Goal: Information Seeking & Learning: Learn about a topic

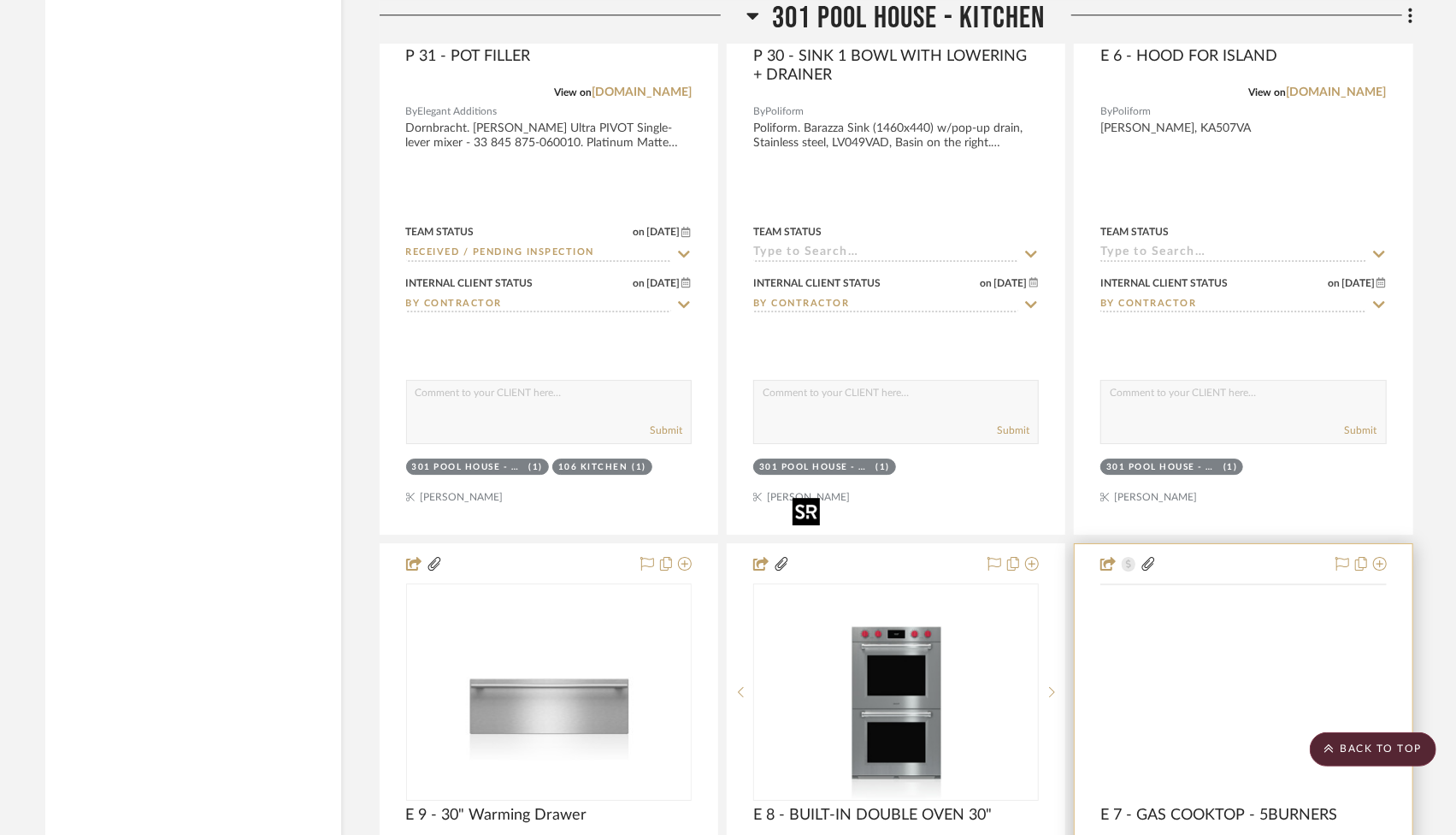
scroll to position [51595, 0]
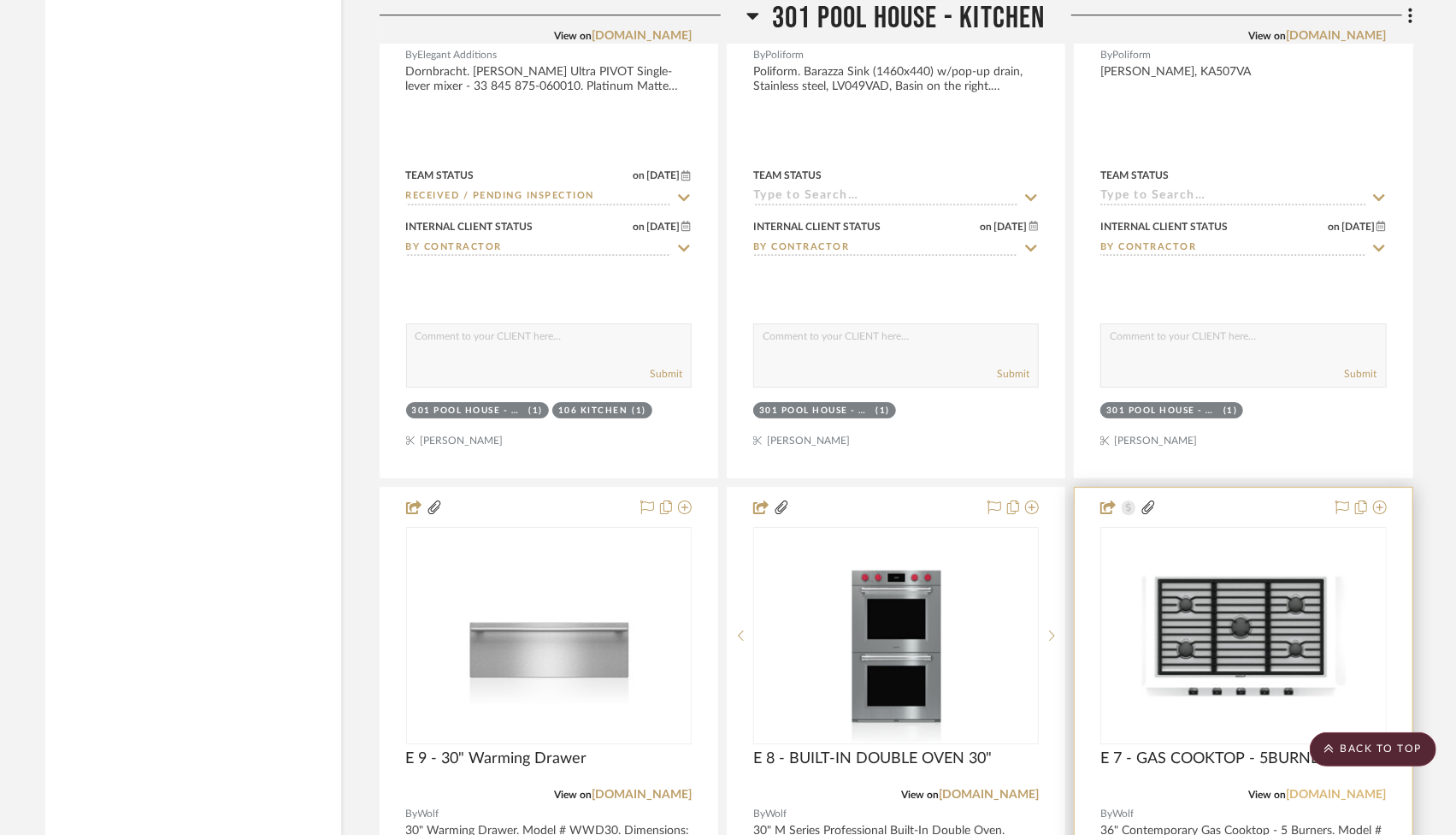
click at [1345, 789] on link "[DOMAIN_NAME]" at bounding box center [1338, 794] width 100 height 12
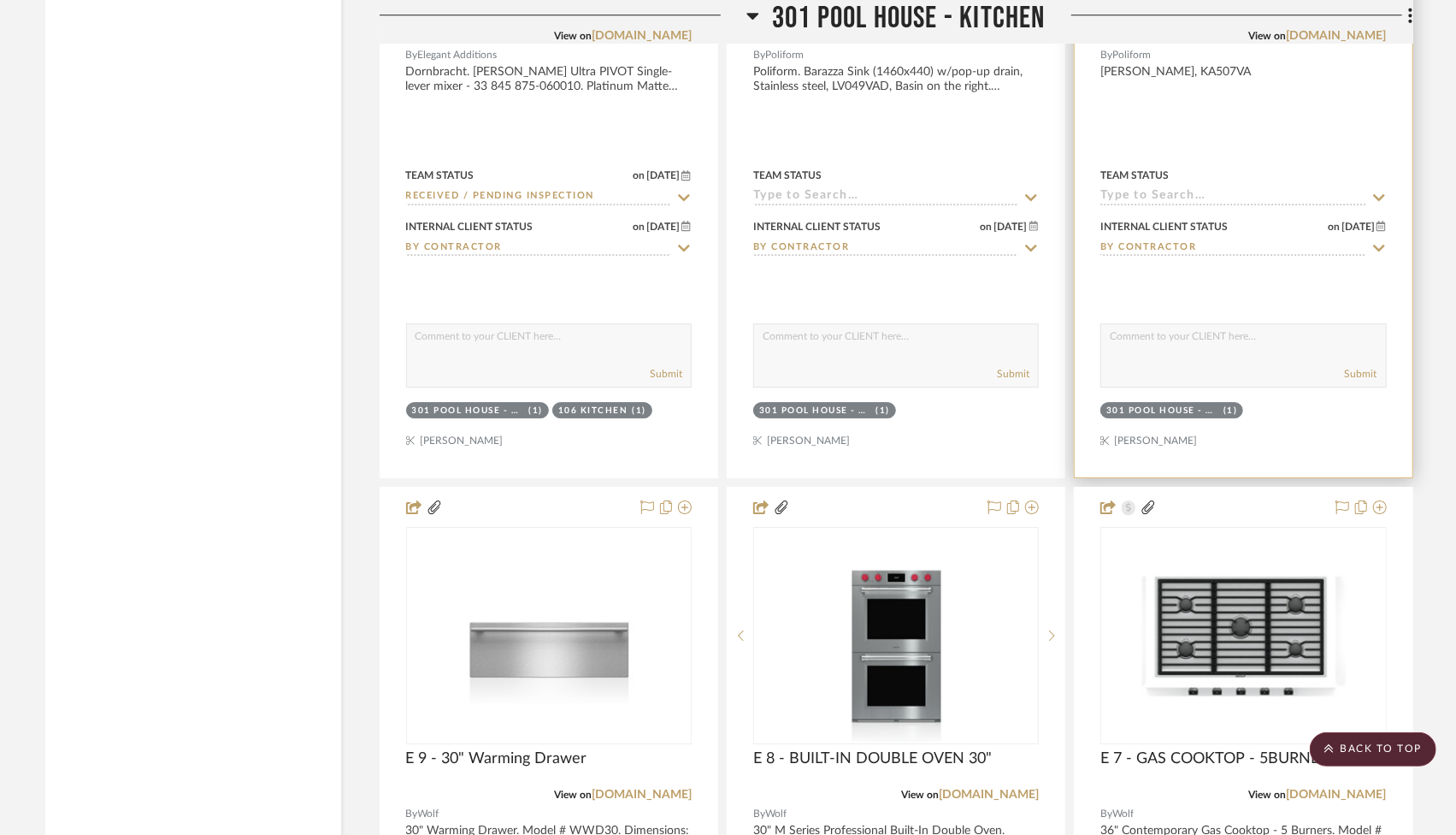
scroll to position [51196, 0]
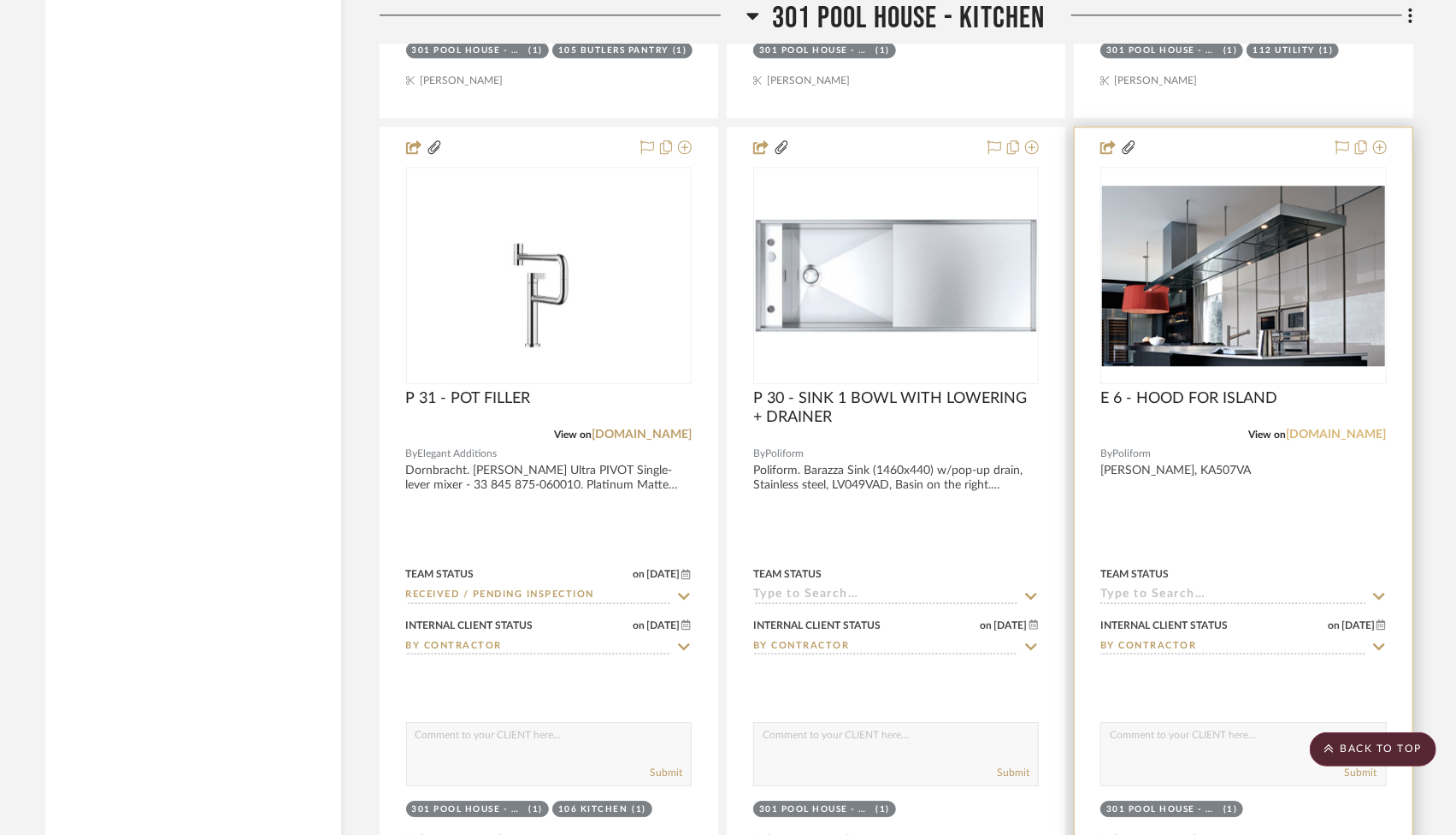
click at [1351, 428] on link "[DOMAIN_NAME]" at bounding box center [1338, 434] width 100 height 12
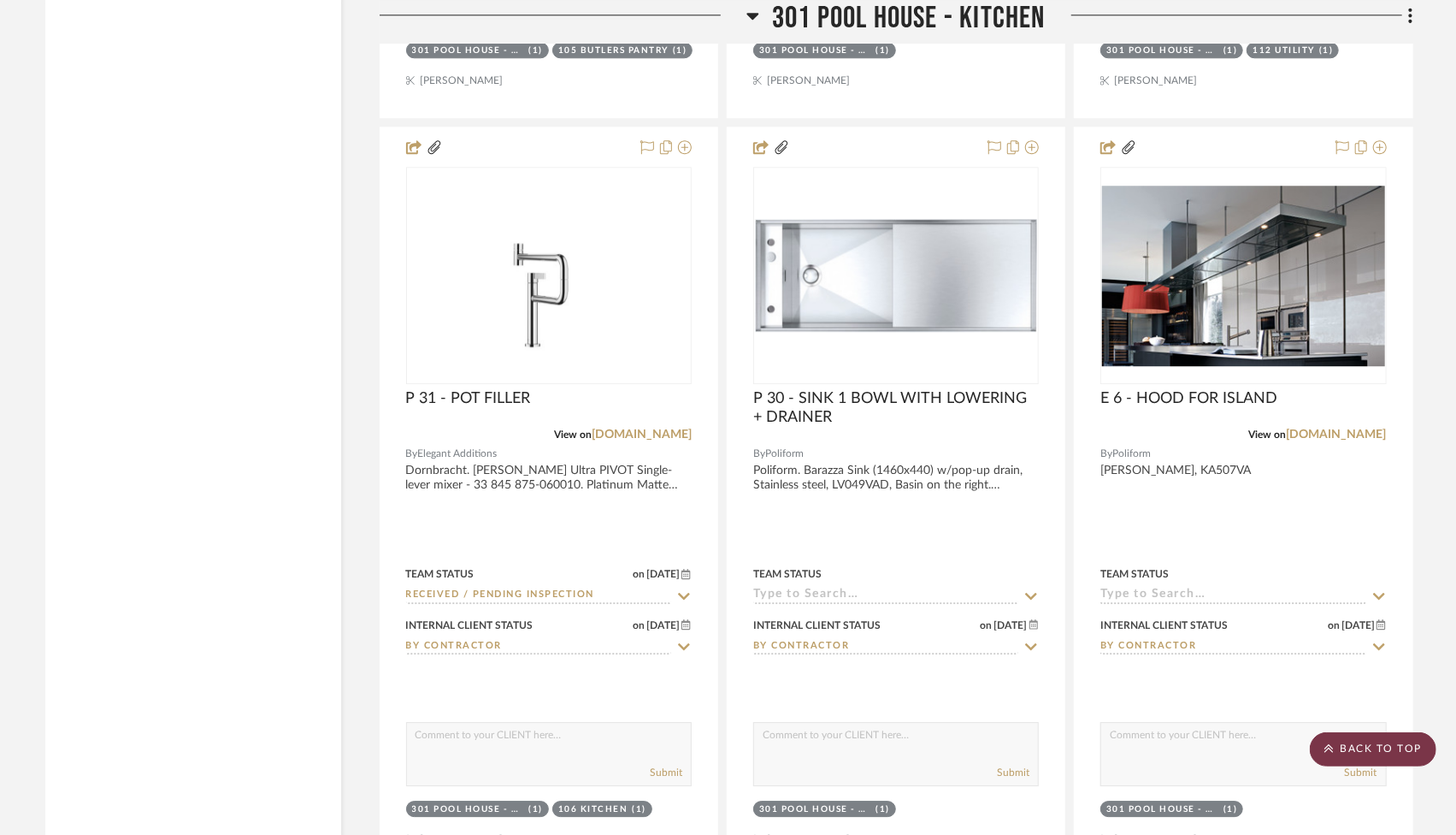
click at [1397, 751] on scroll-to-top-button "BACK TO TOP" at bounding box center [1374, 749] width 127 height 34
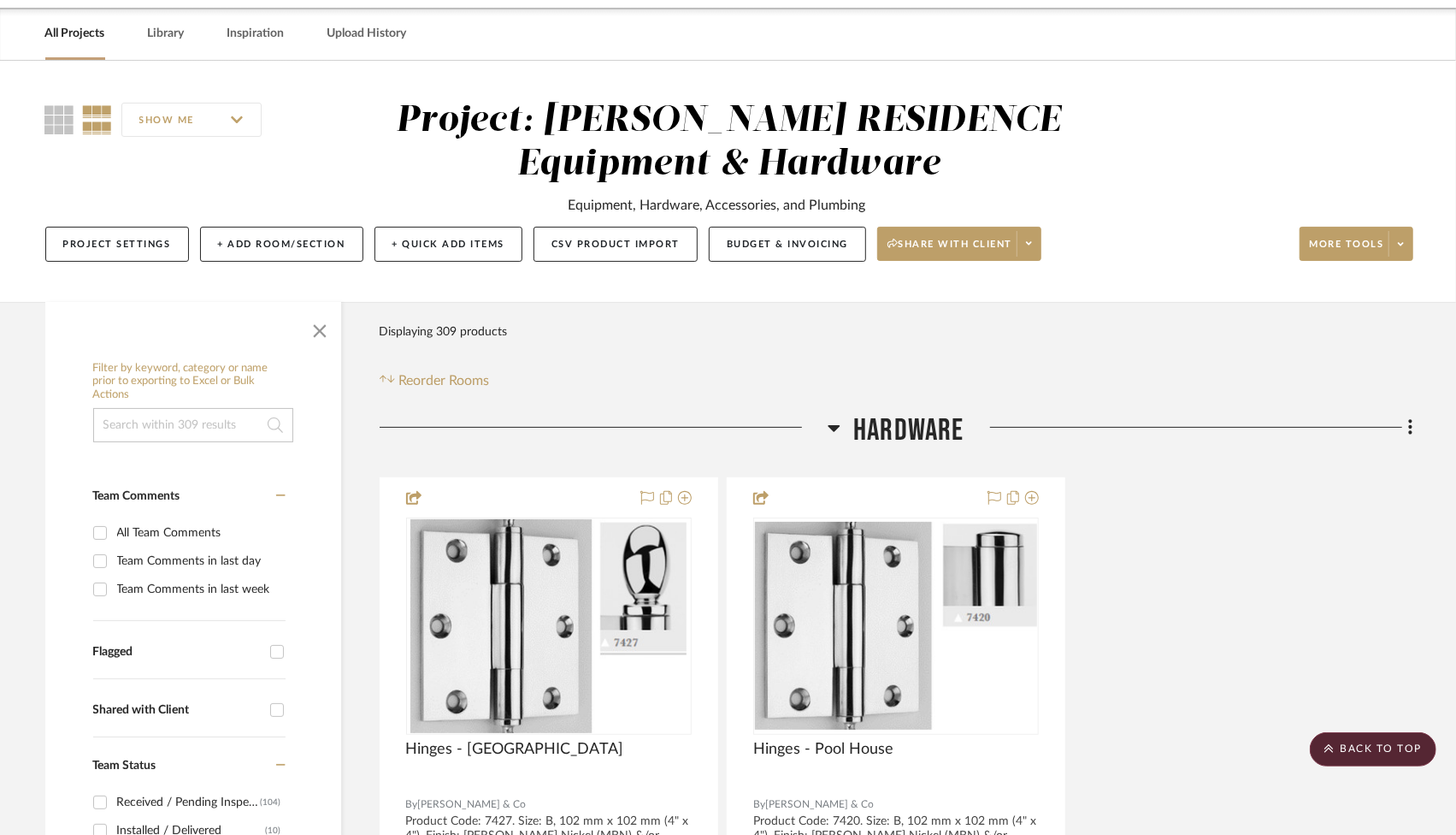
scroll to position [0, 0]
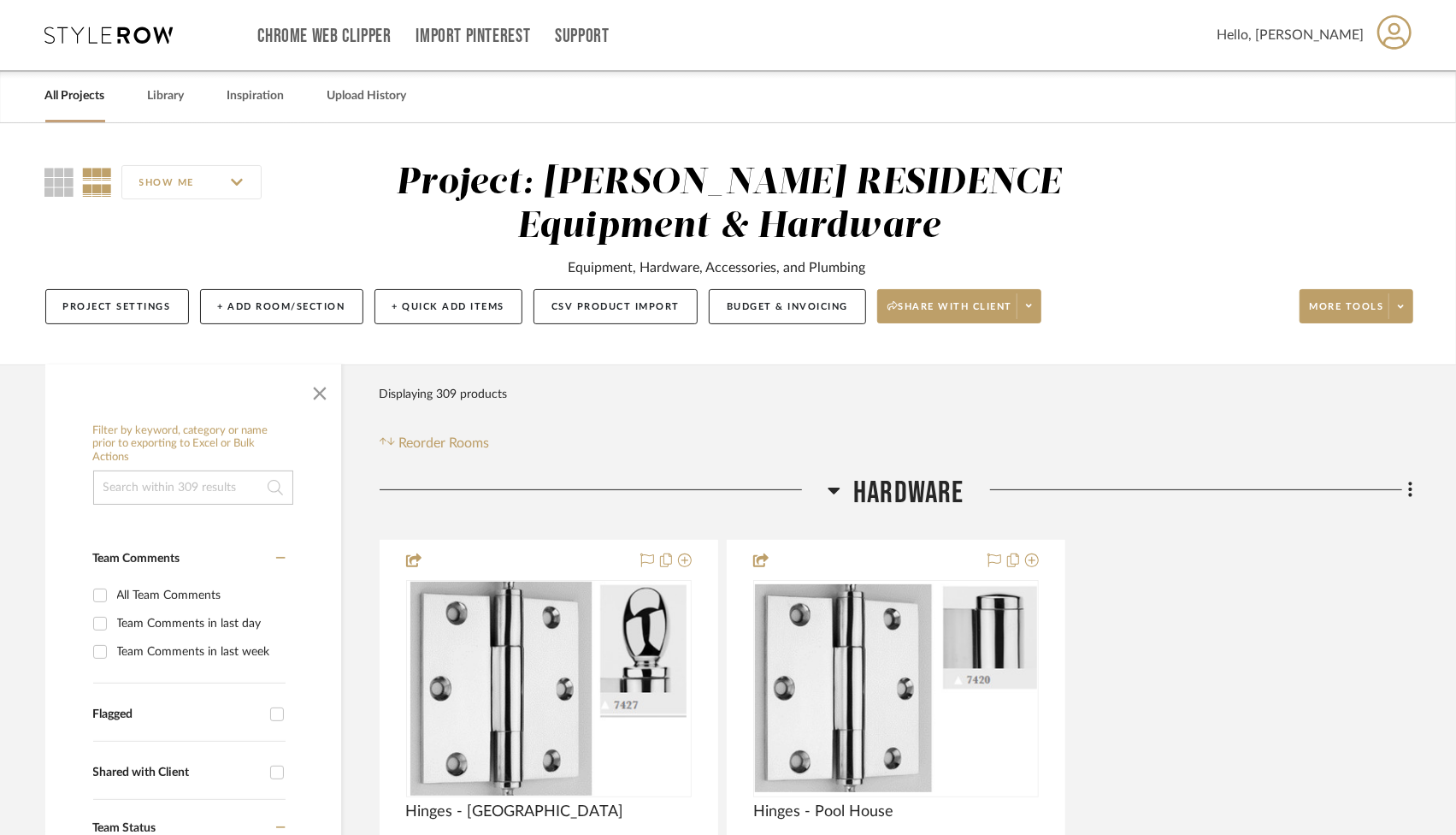
click at [224, 483] on input at bounding box center [192, 487] width 200 height 34
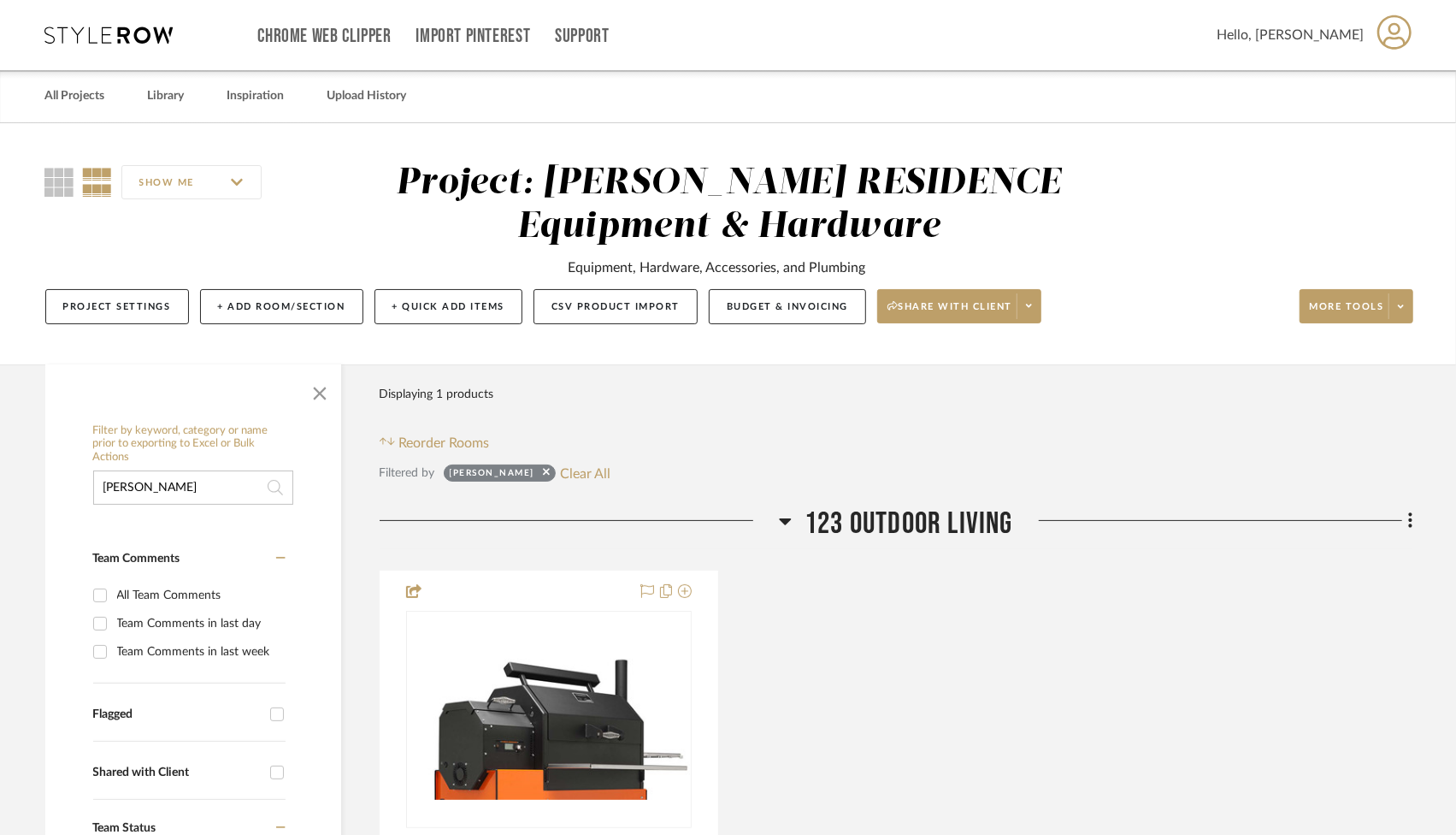
scroll to position [447, 0]
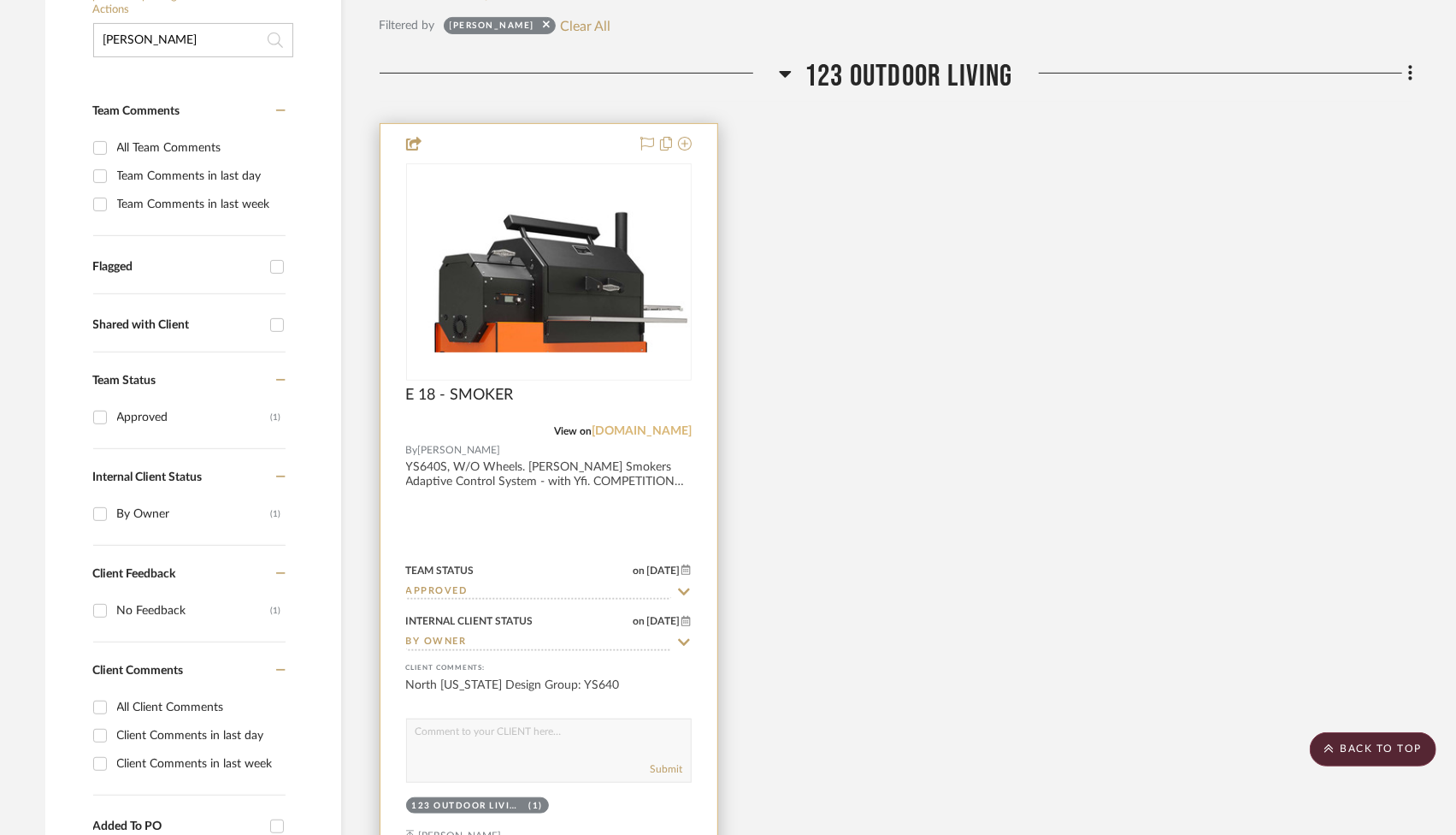
click at [629, 429] on link "[DOMAIN_NAME]" at bounding box center [642, 430] width 100 height 12
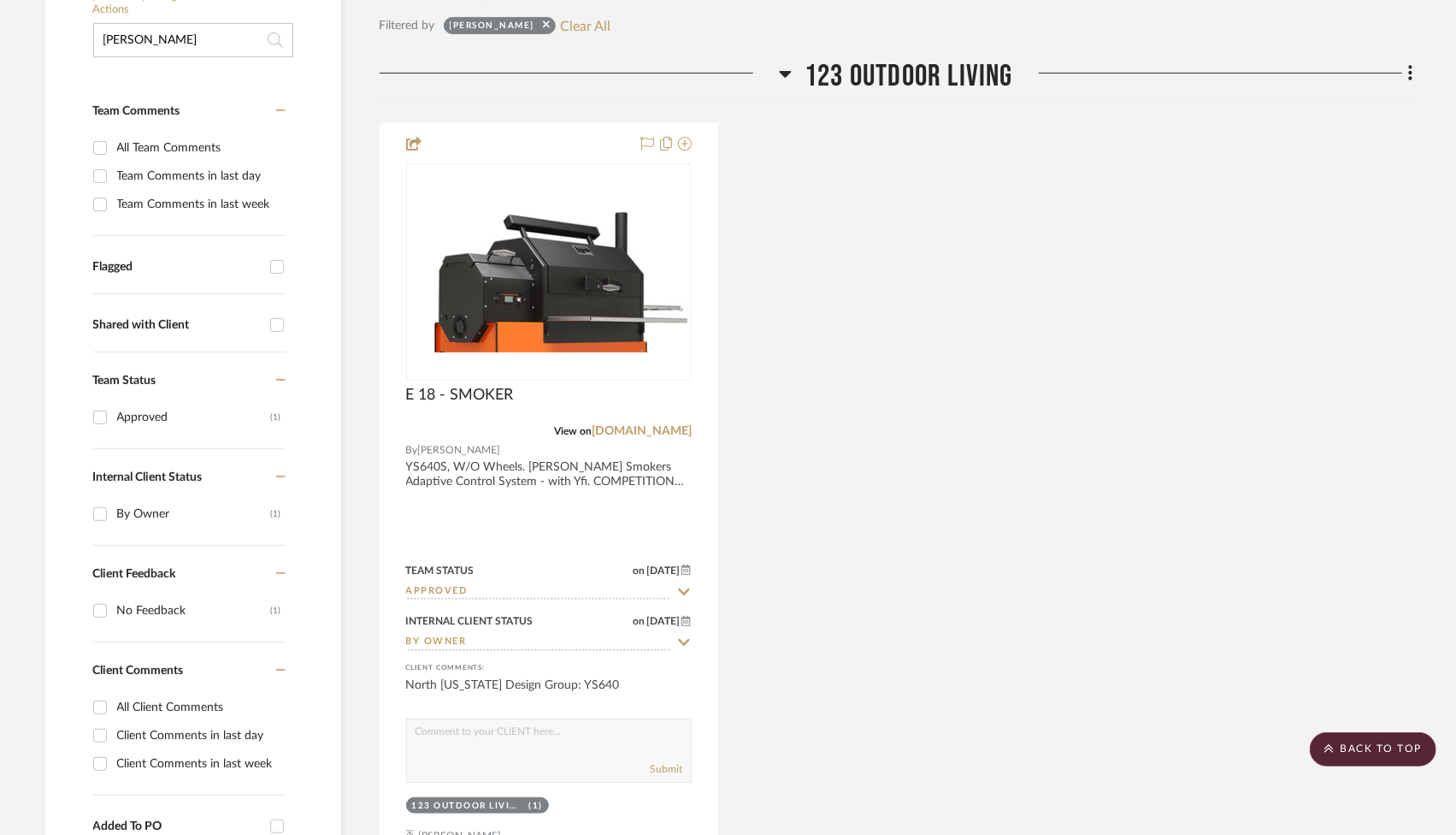
click at [180, 43] on input "[PERSON_NAME]" at bounding box center [192, 40] width 200 height 34
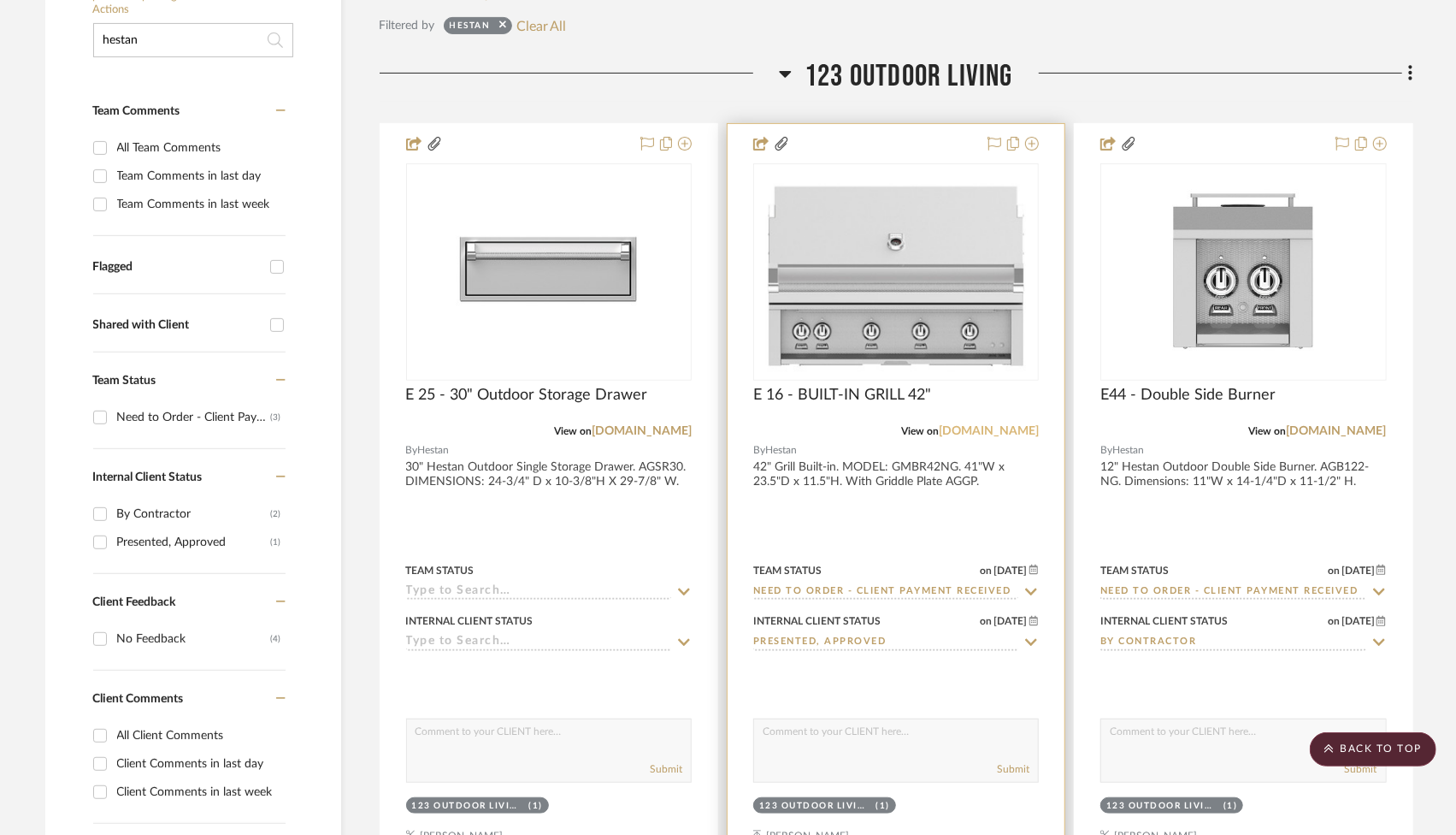
click at [981, 429] on link "[DOMAIN_NAME]" at bounding box center [990, 430] width 100 height 12
click at [1011, 425] on link "[DOMAIN_NAME]" at bounding box center [990, 430] width 100 height 12
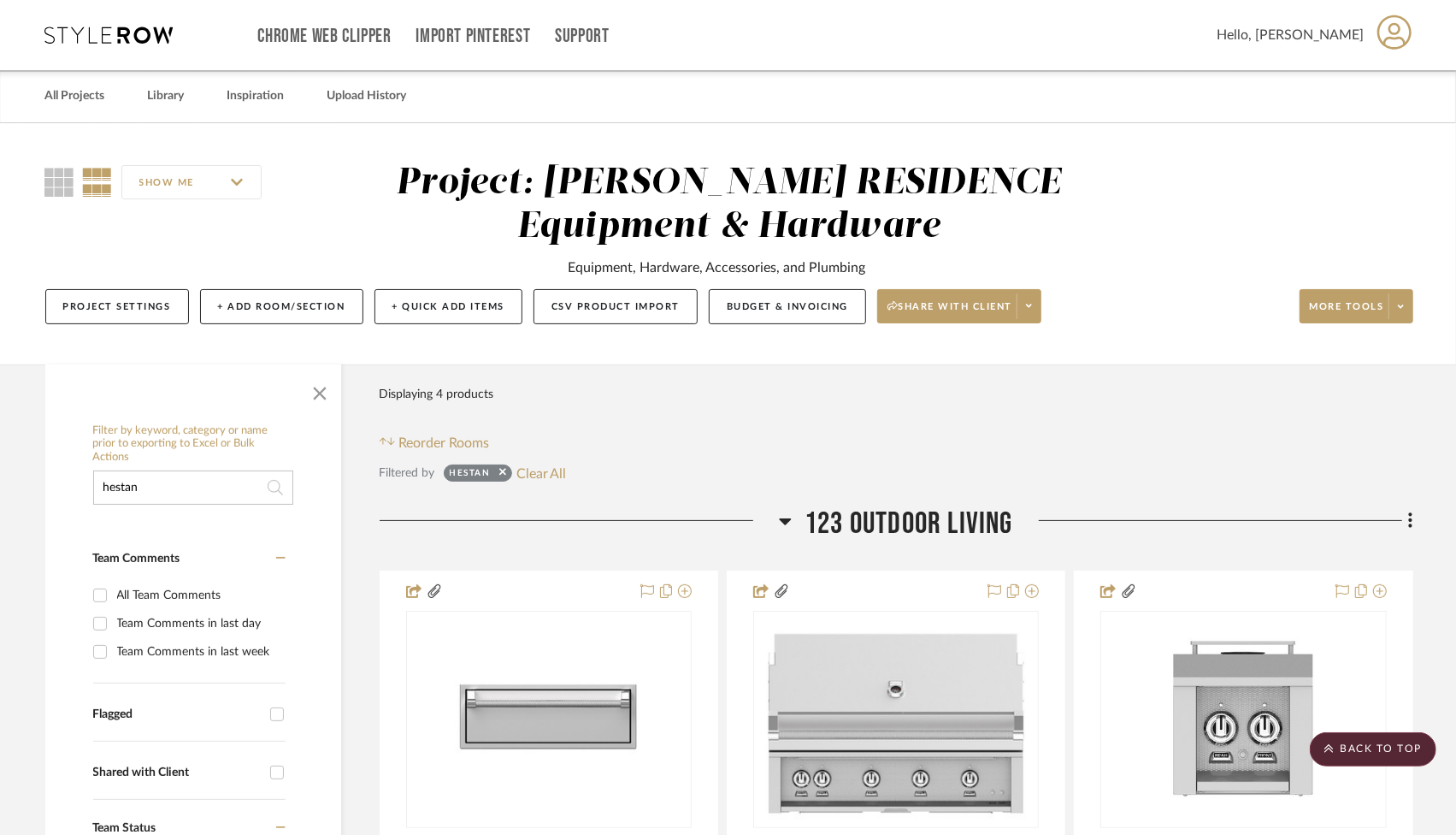
click at [203, 496] on input "hestan" at bounding box center [192, 487] width 200 height 34
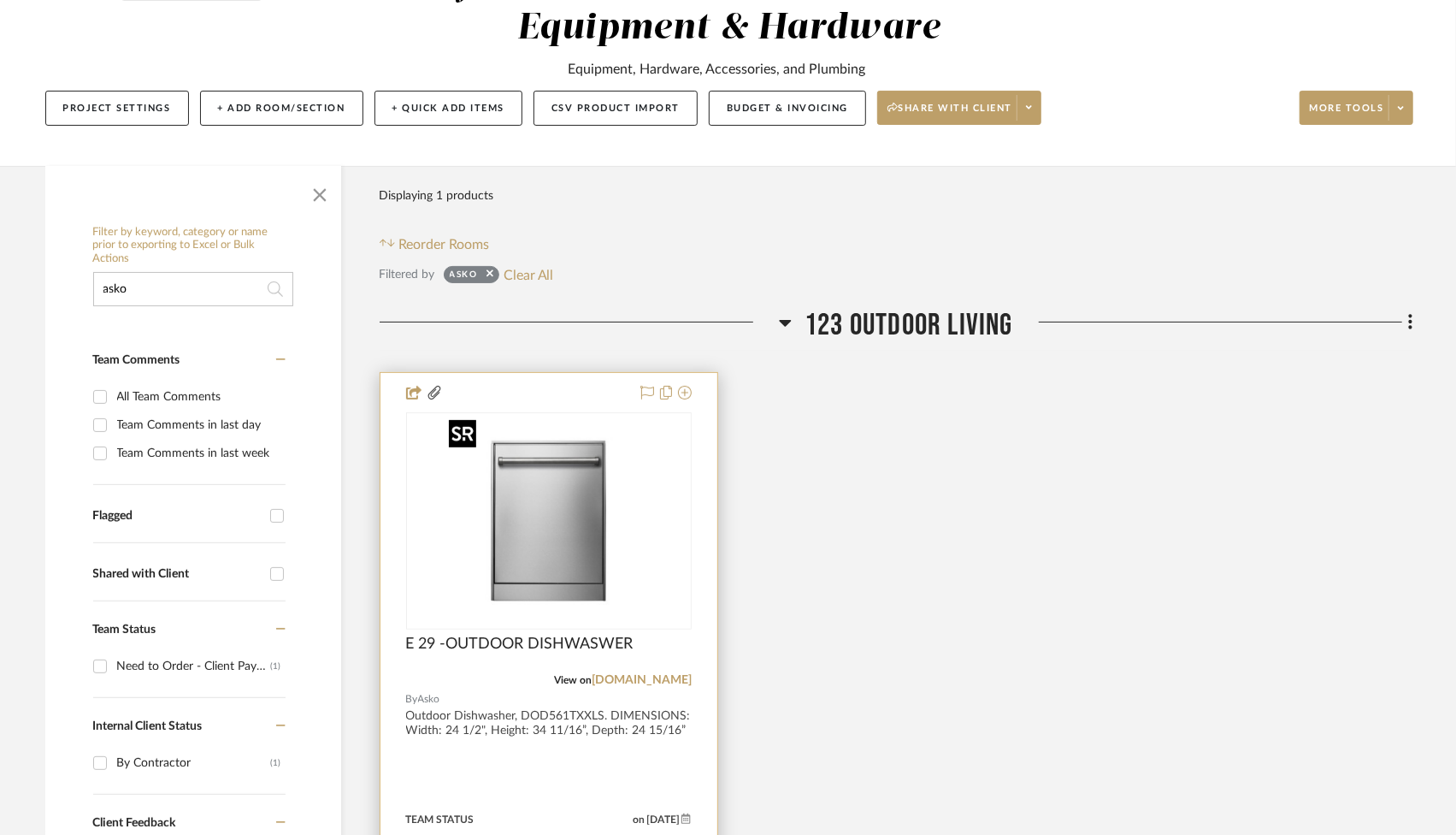
scroll to position [195, 0]
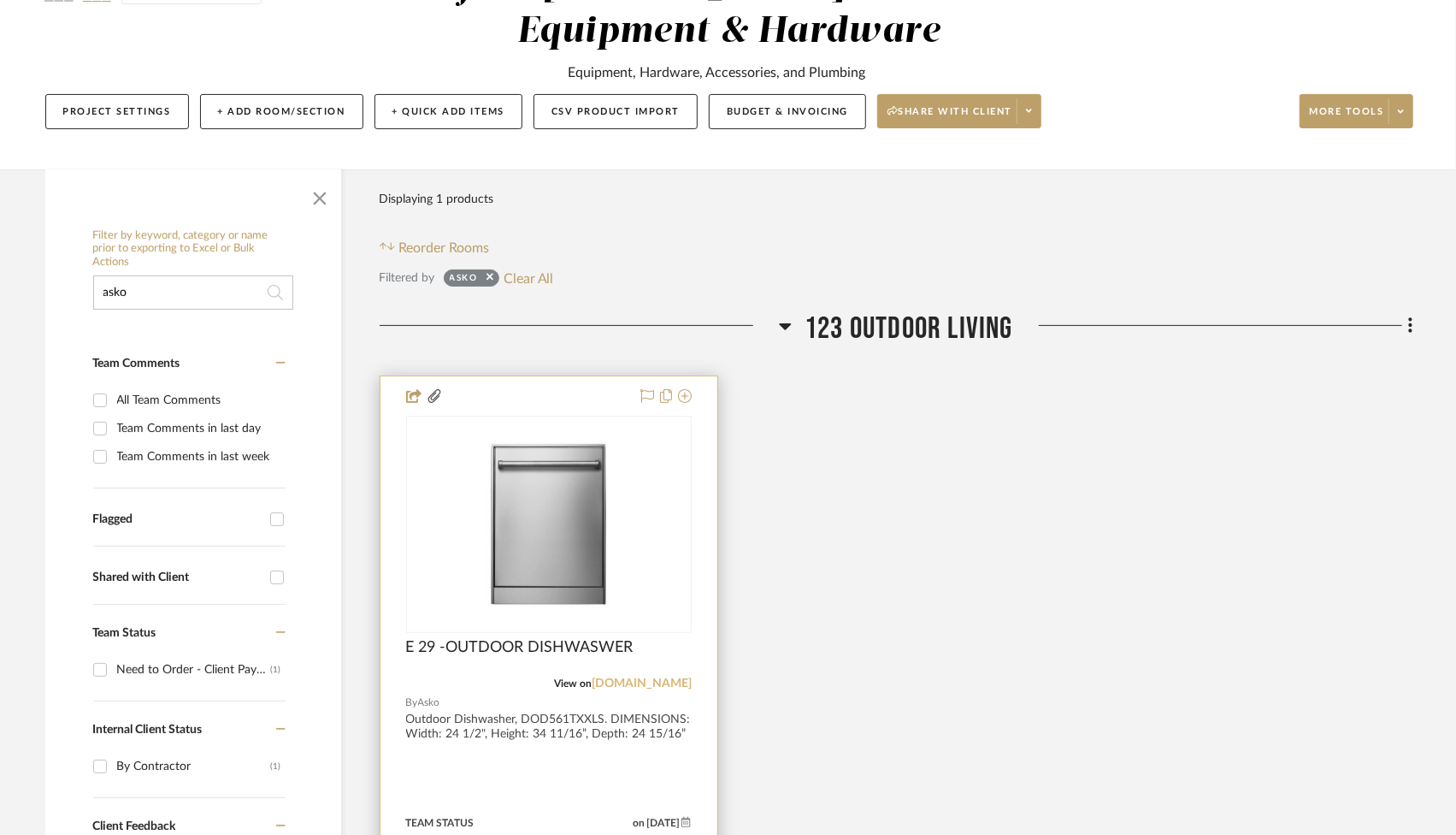
click at [686, 680] on link "[DOMAIN_NAME]" at bounding box center [642, 683] width 100 height 12
click at [592, 717] on div at bounding box center [548, 750] width 337 height 748
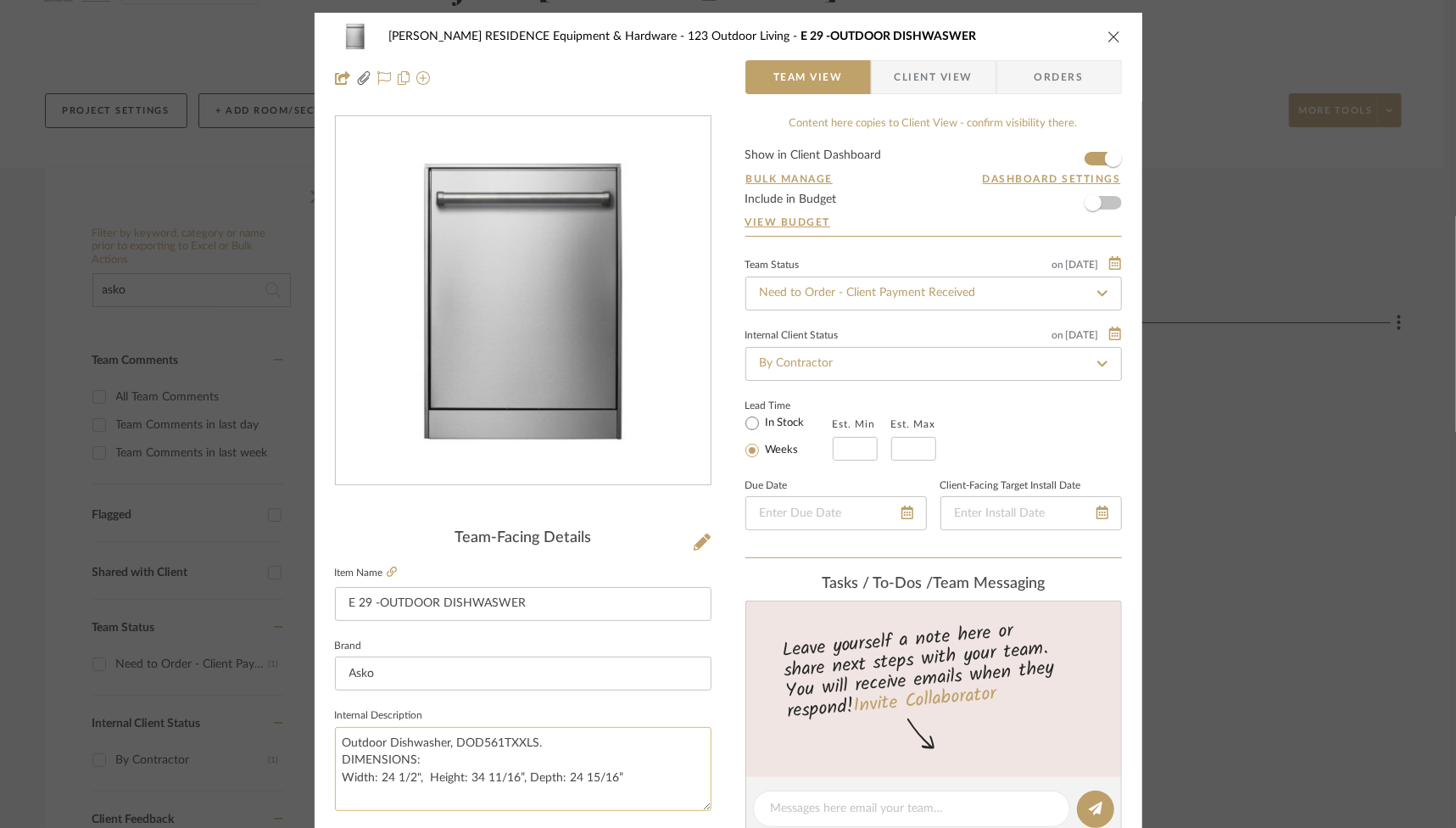
drag, startPoint x: 530, startPoint y: 741, endPoint x: 449, endPoint y: 745, distance: 81.1
click at [449, 745] on textarea "Outdoor Dishwasher, DOD561TXXLS. DIMENSIONS: Width: 24 1/2", Height: 34 11/16”,…" at bounding box center [523, 768] width 377 height 84
click at [1114, 28] on div "[PERSON_NAME] RESIDENCE Equipment & Hardware 123 Outdoor Living E 29 -OUTDOOR D…" at bounding box center [728, 37] width 787 height 34
click at [1110, 30] on icon "close" at bounding box center [1114, 37] width 13 height 13
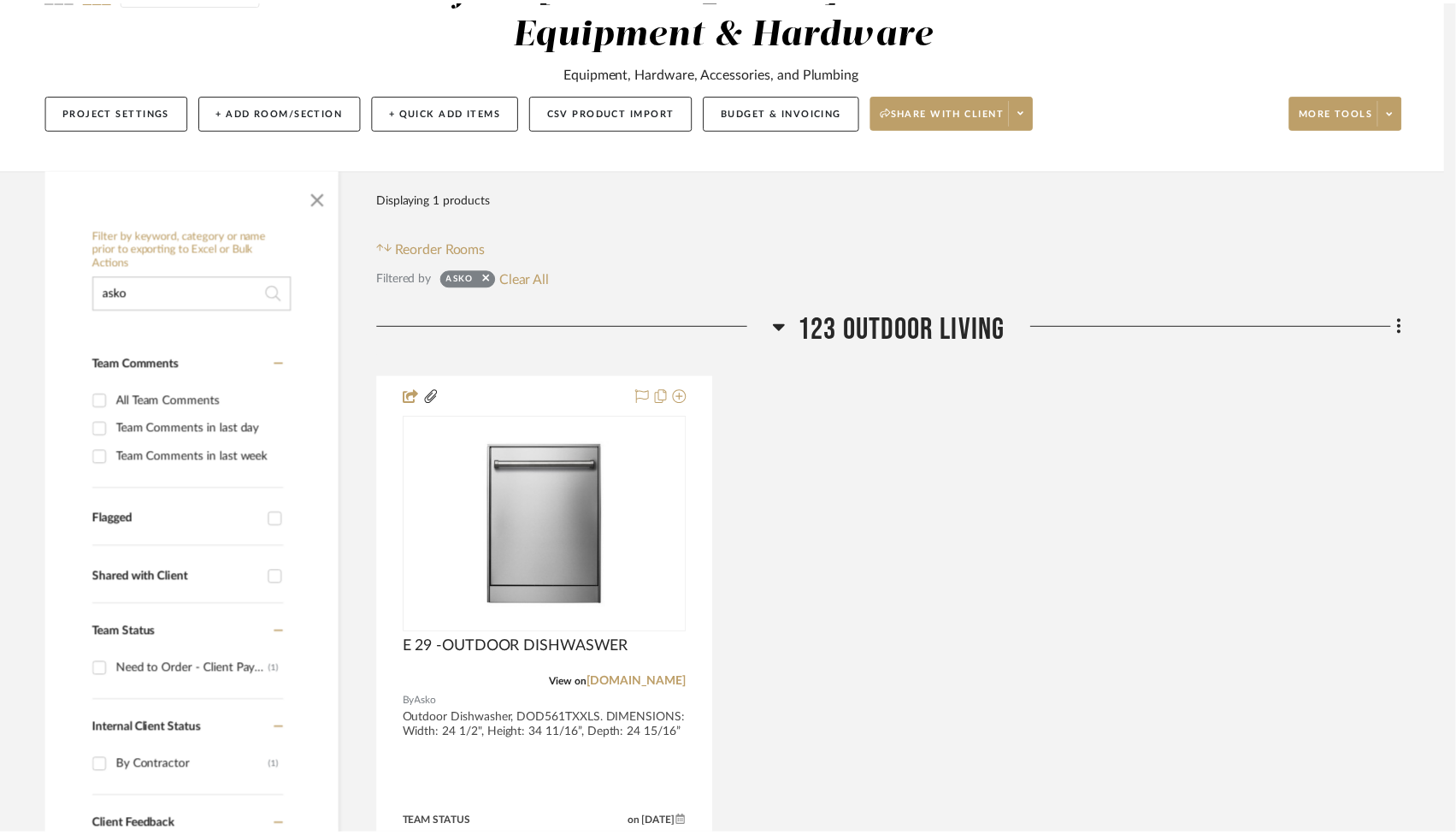
scroll to position [195, 0]
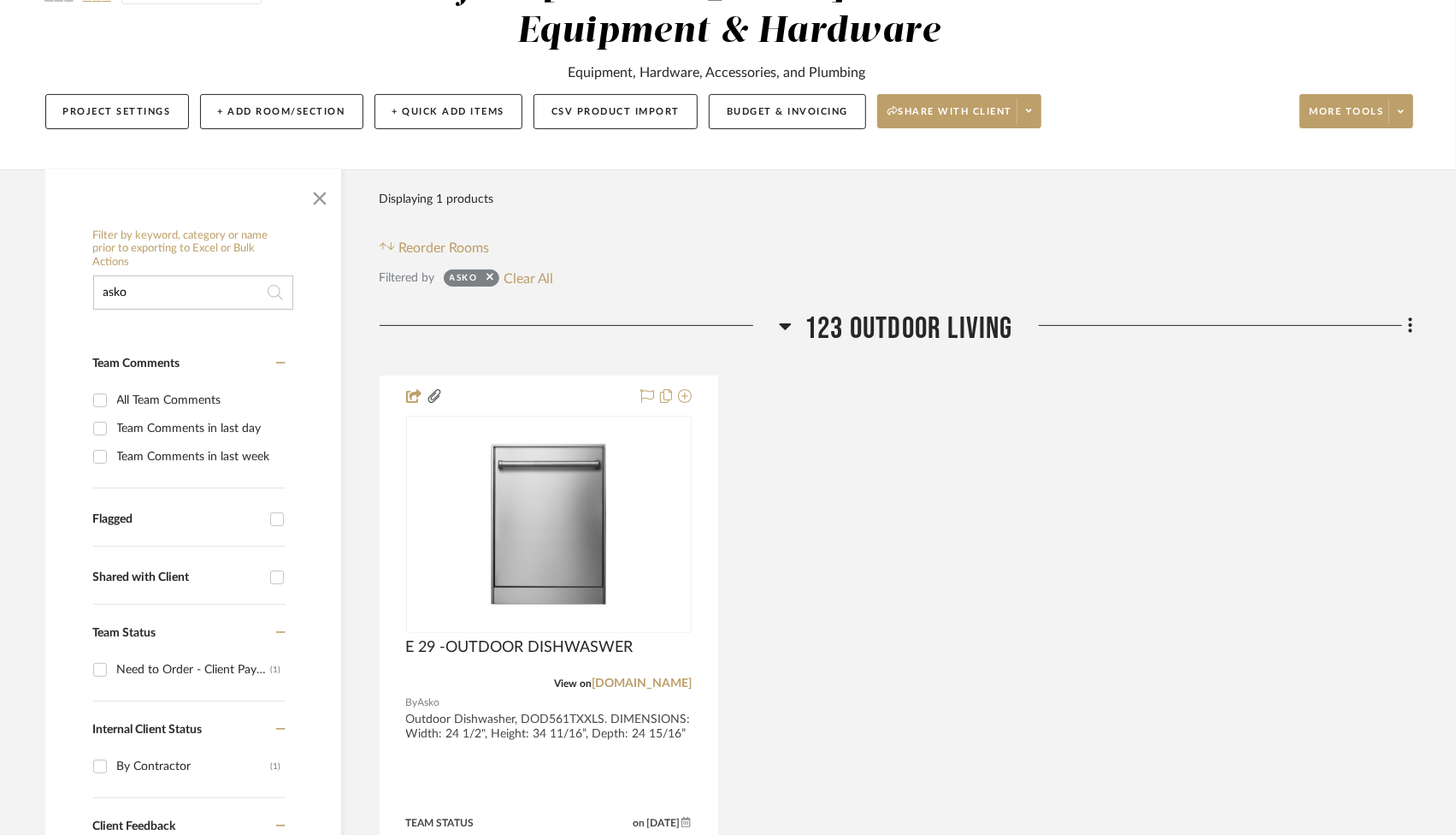
click at [195, 279] on input "asko" at bounding box center [192, 293] width 200 height 34
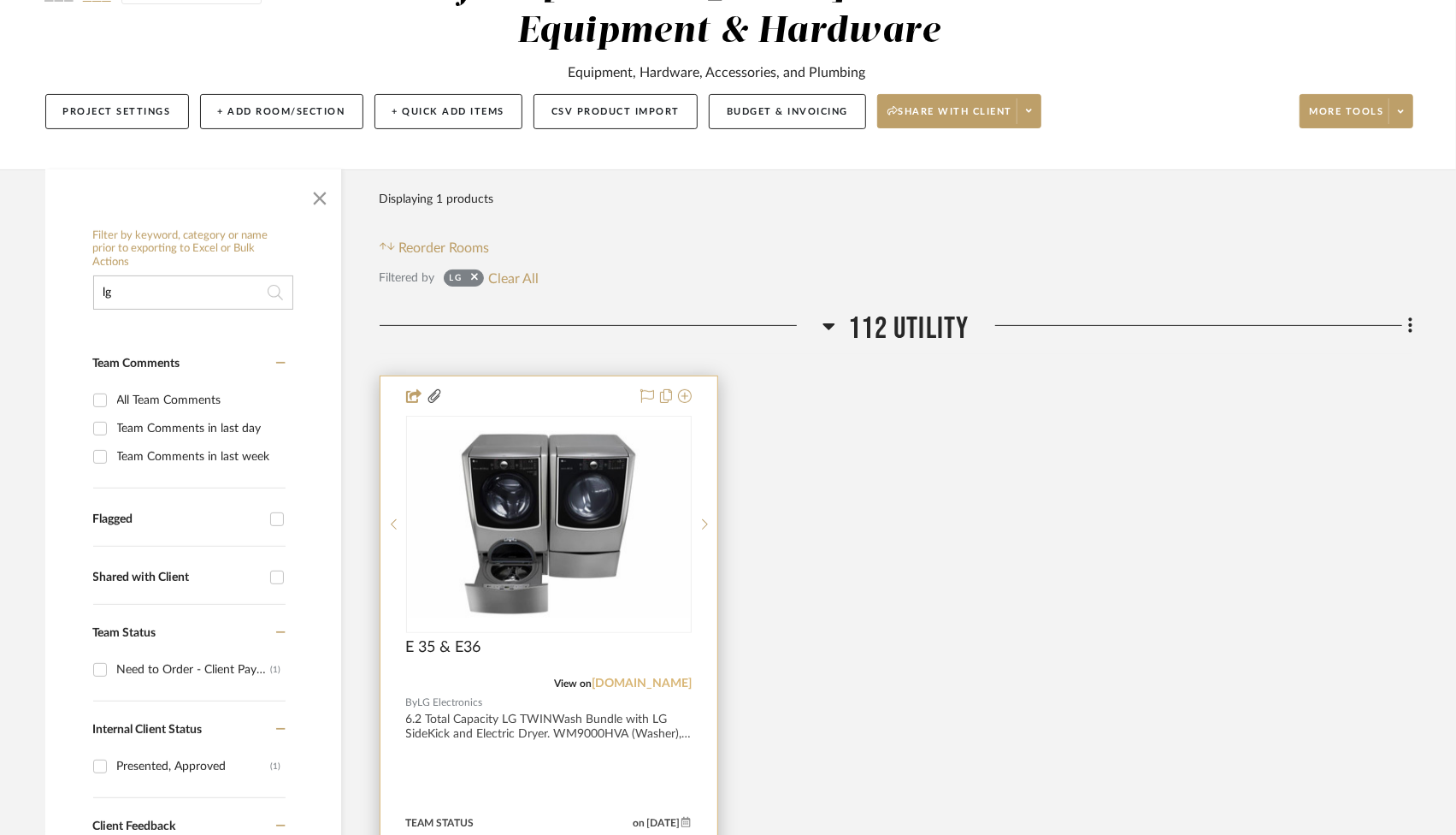
click at [673, 678] on link "[DOMAIN_NAME]" at bounding box center [642, 683] width 100 height 12
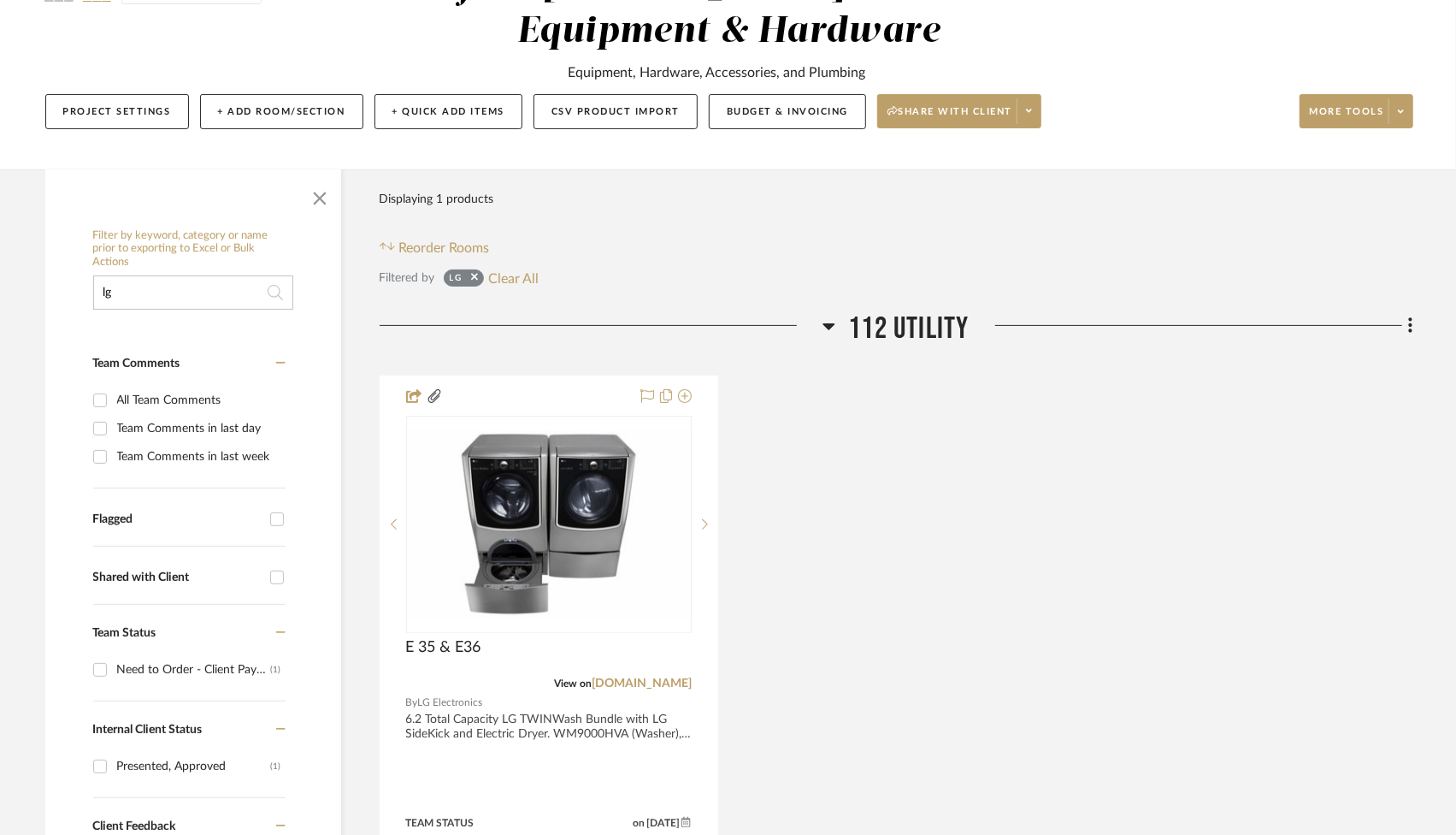
click at [207, 301] on input "lg" at bounding box center [192, 293] width 200 height 34
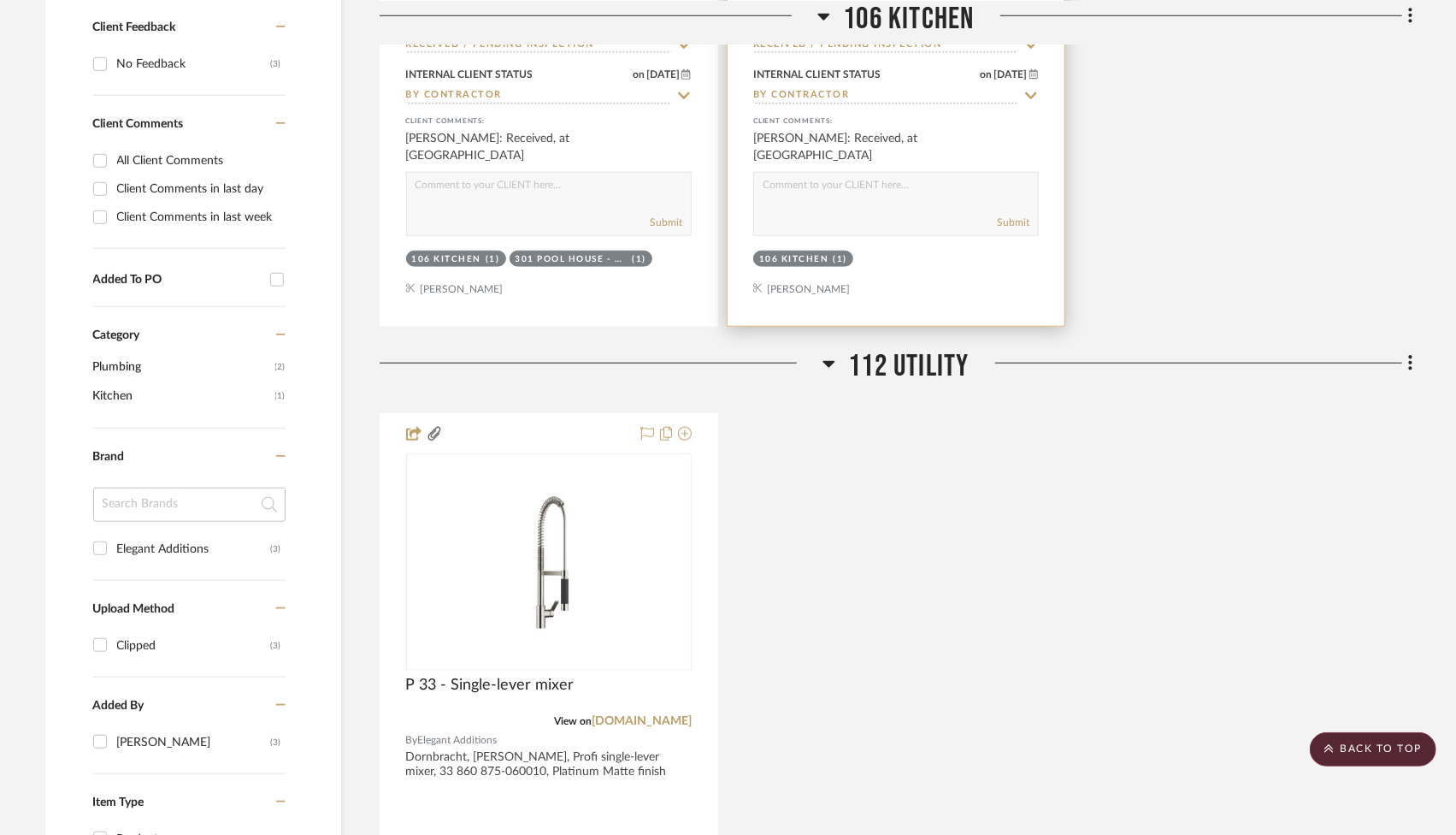
scroll to position [1007, 0]
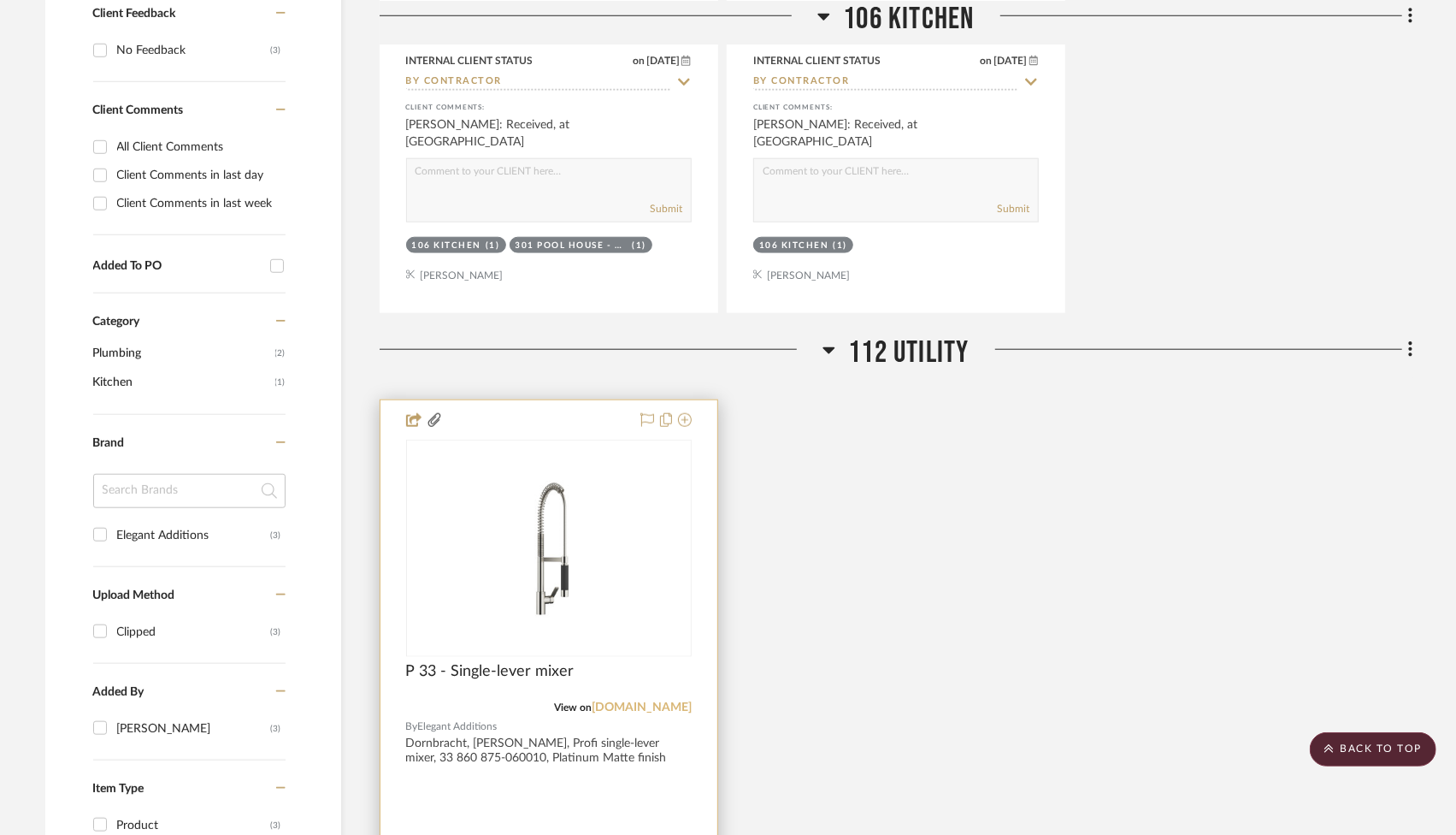
click at [651, 701] on link "[DOMAIN_NAME]" at bounding box center [642, 707] width 100 height 12
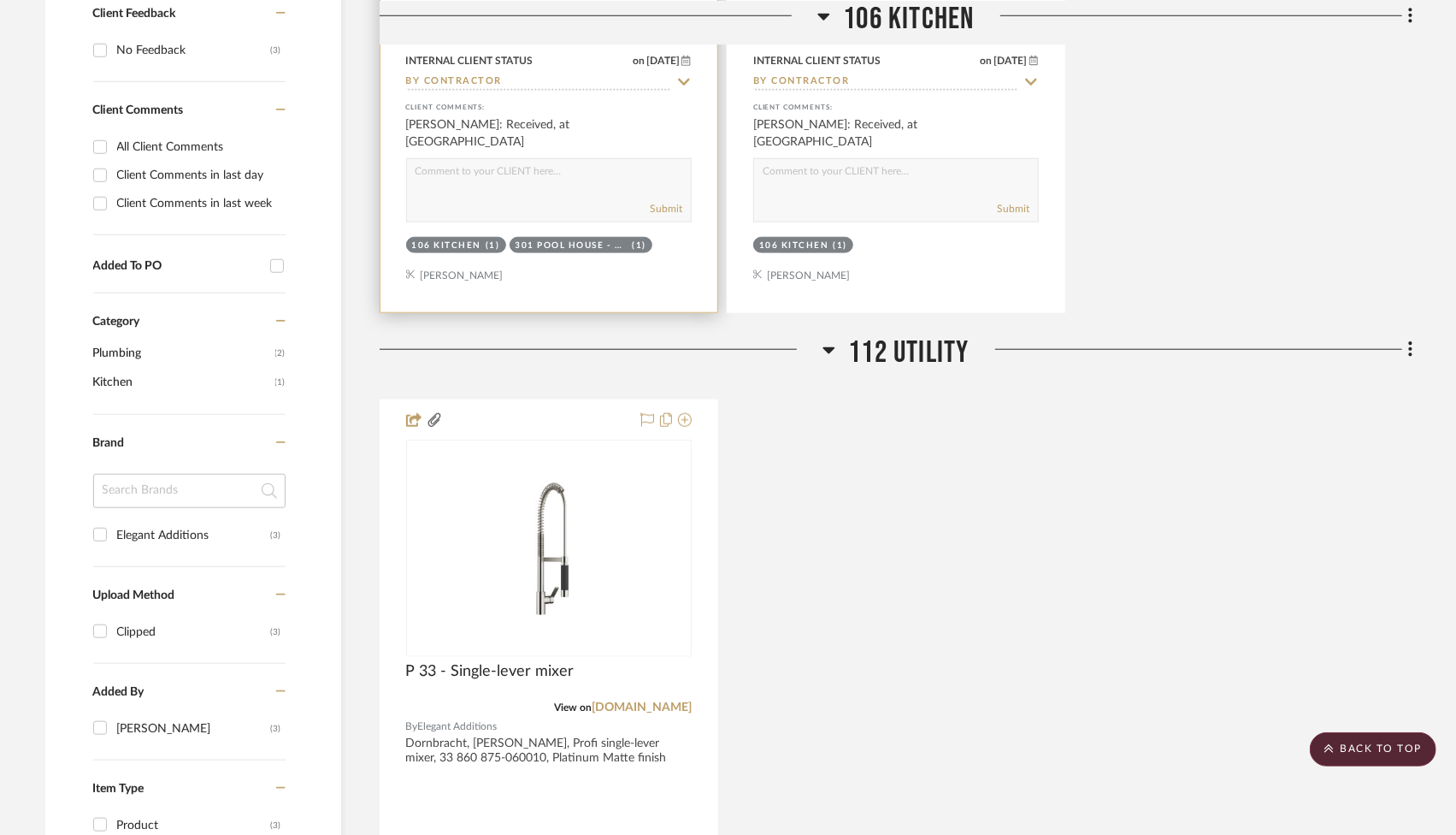
scroll to position [0, 0]
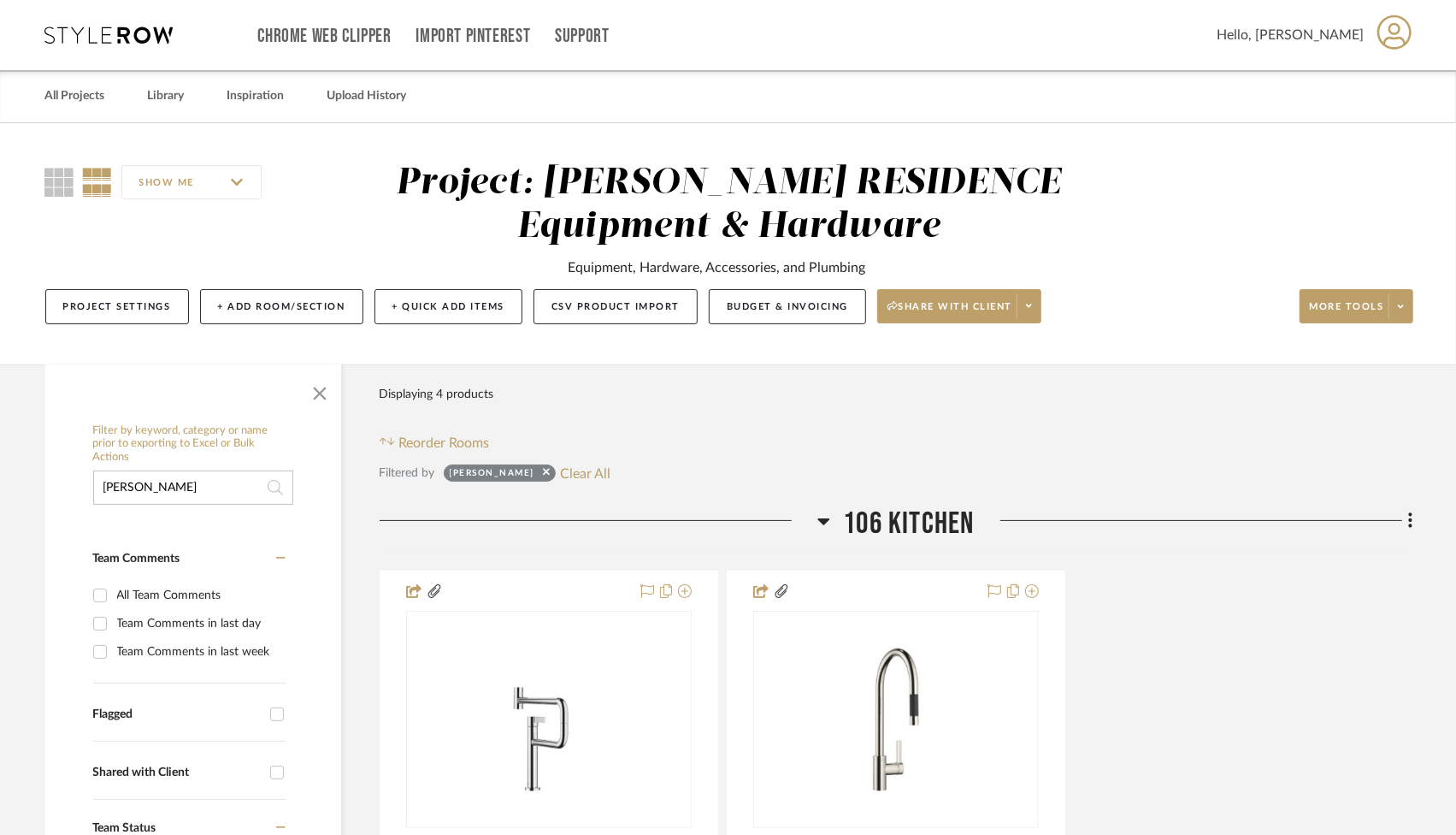
click at [186, 485] on input "[PERSON_NAME]" at bounding box center [192, 487] width 200 height 34
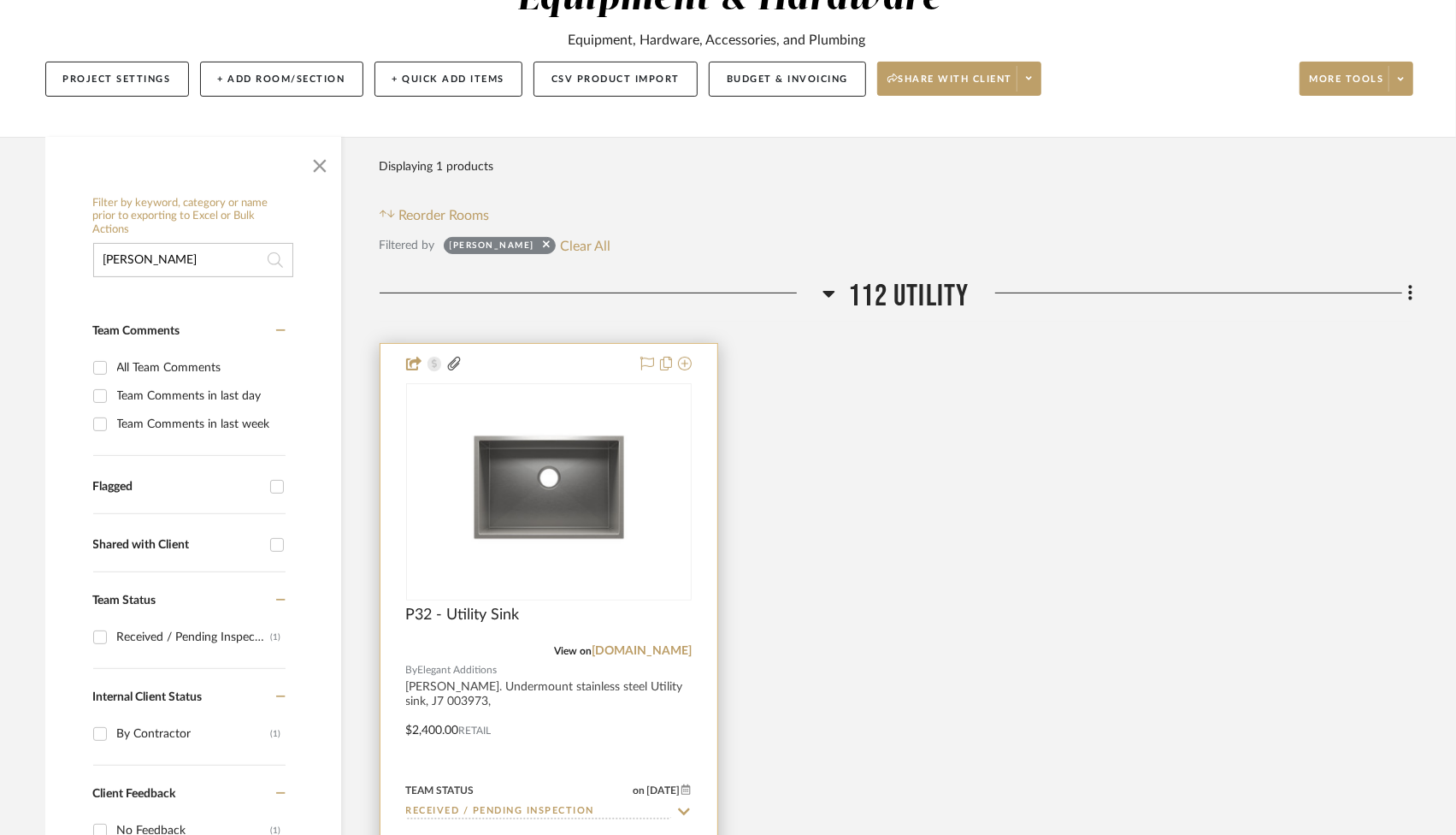
scroll to position [227, 0]
click at [660, 653] on link "[DOMAIN_NAME]" at bounding box center [642, 651] width 100 height 12
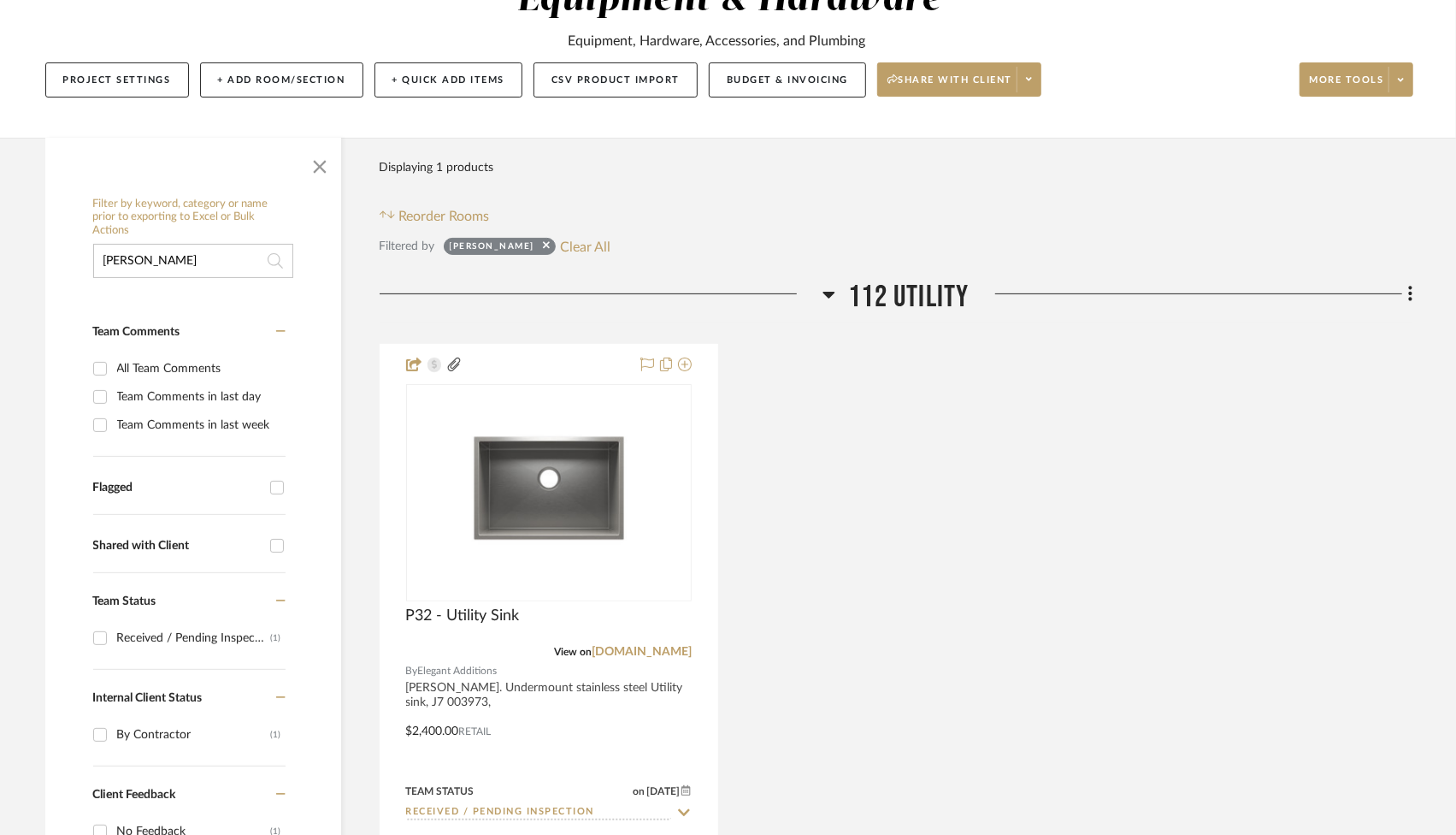
click at [223, 270] on input "[PERSON_NAME]" at bounding box center [192, 261] width 200 height 34
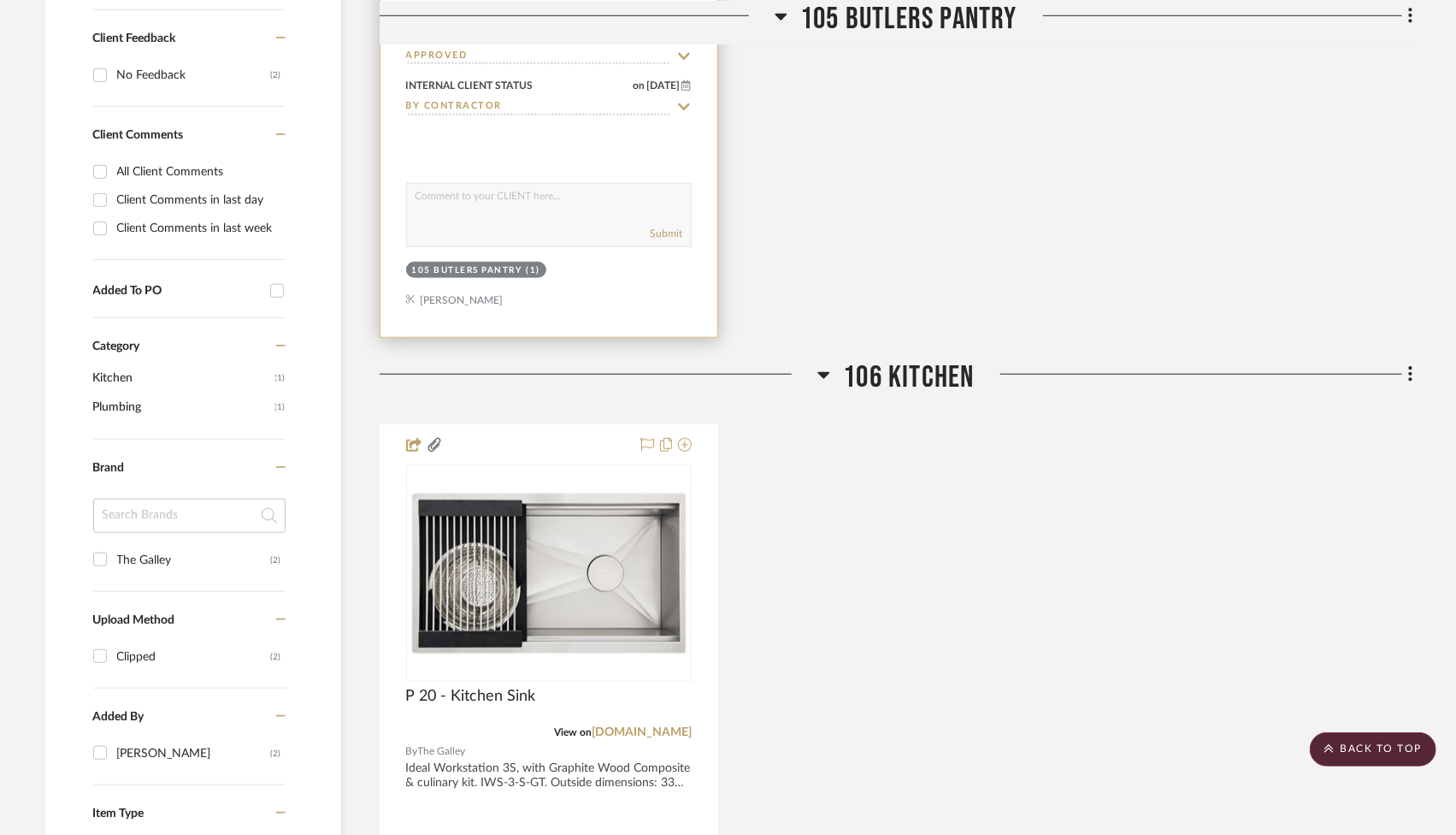
scroll to position [990, 0]
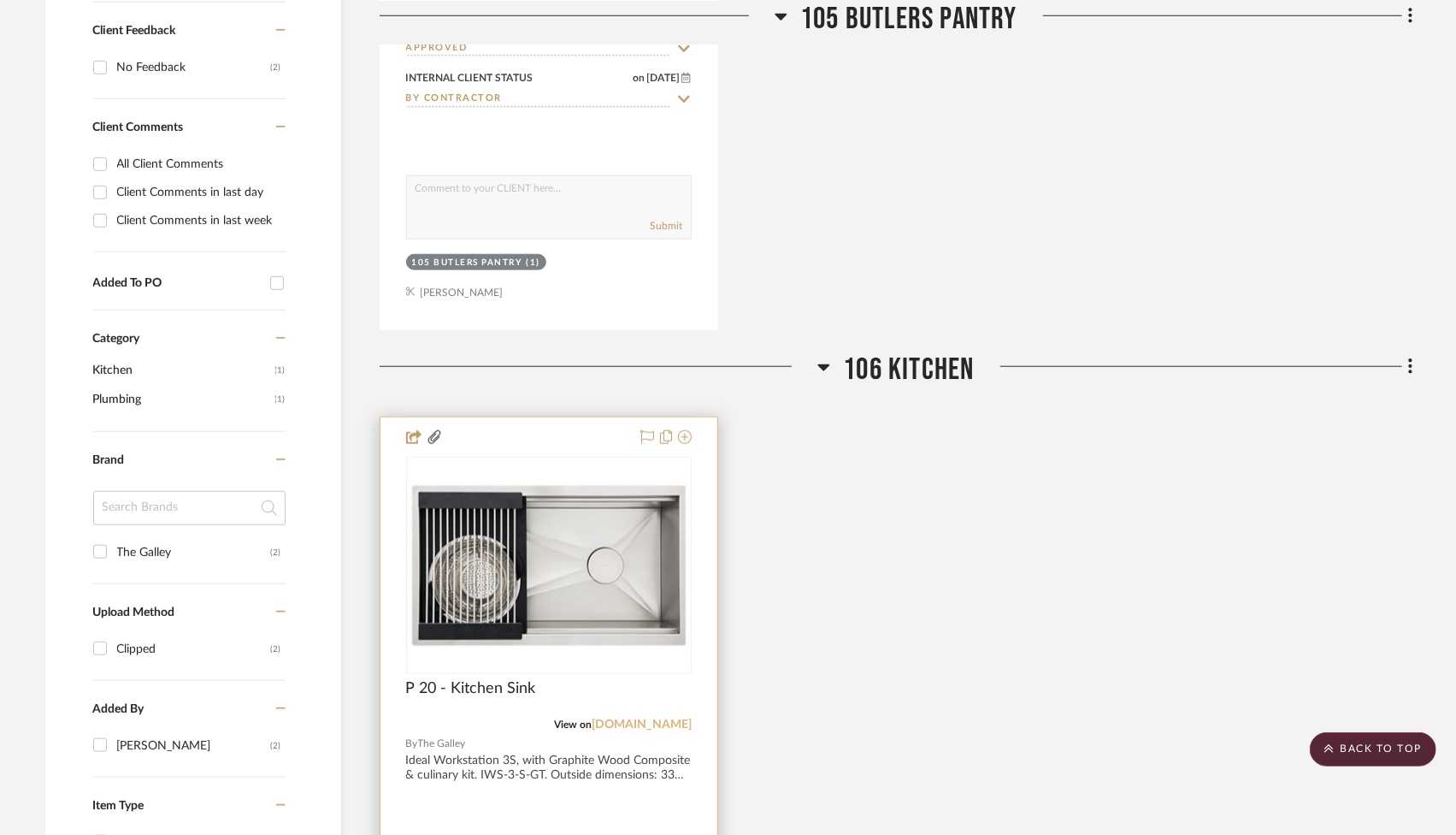
click at [654, 721] on link "[DOMAIN_NAME]" at bounding box center [642, 724] width 100 height 12
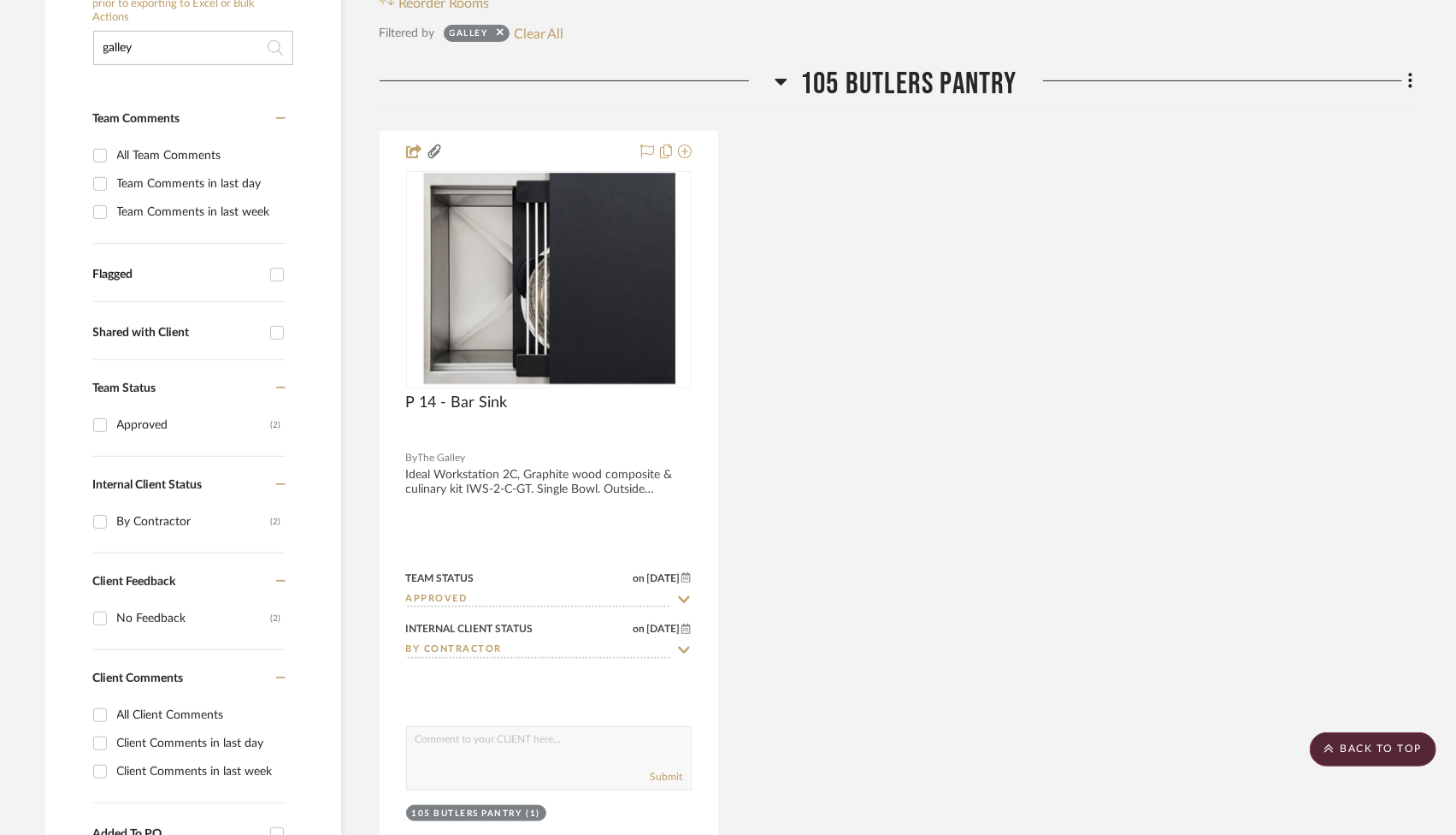
scroll to position [260, 0]
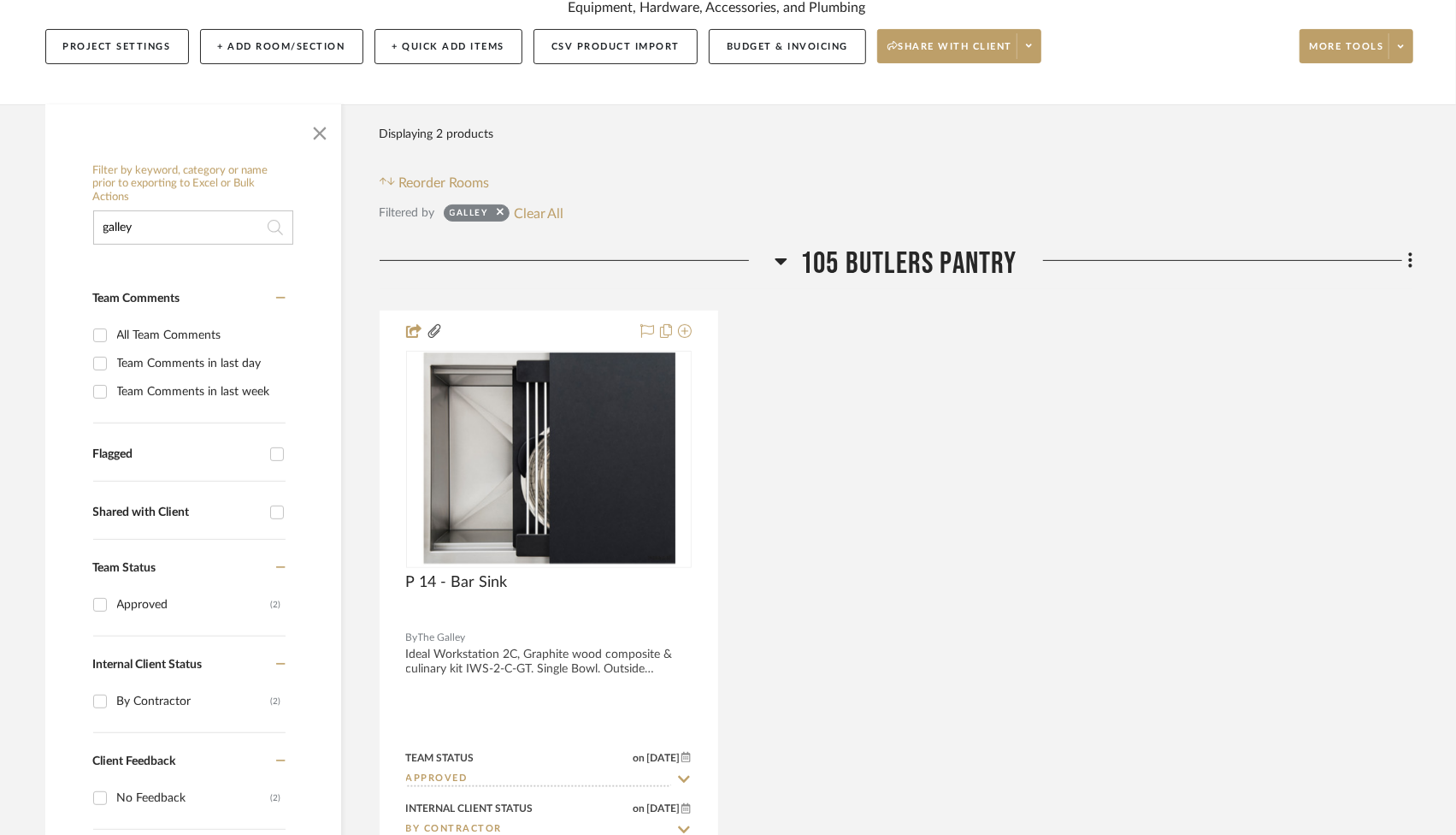
click at [182, 230] on input "galley" at bounding box center [192, 227] width 200 height 34
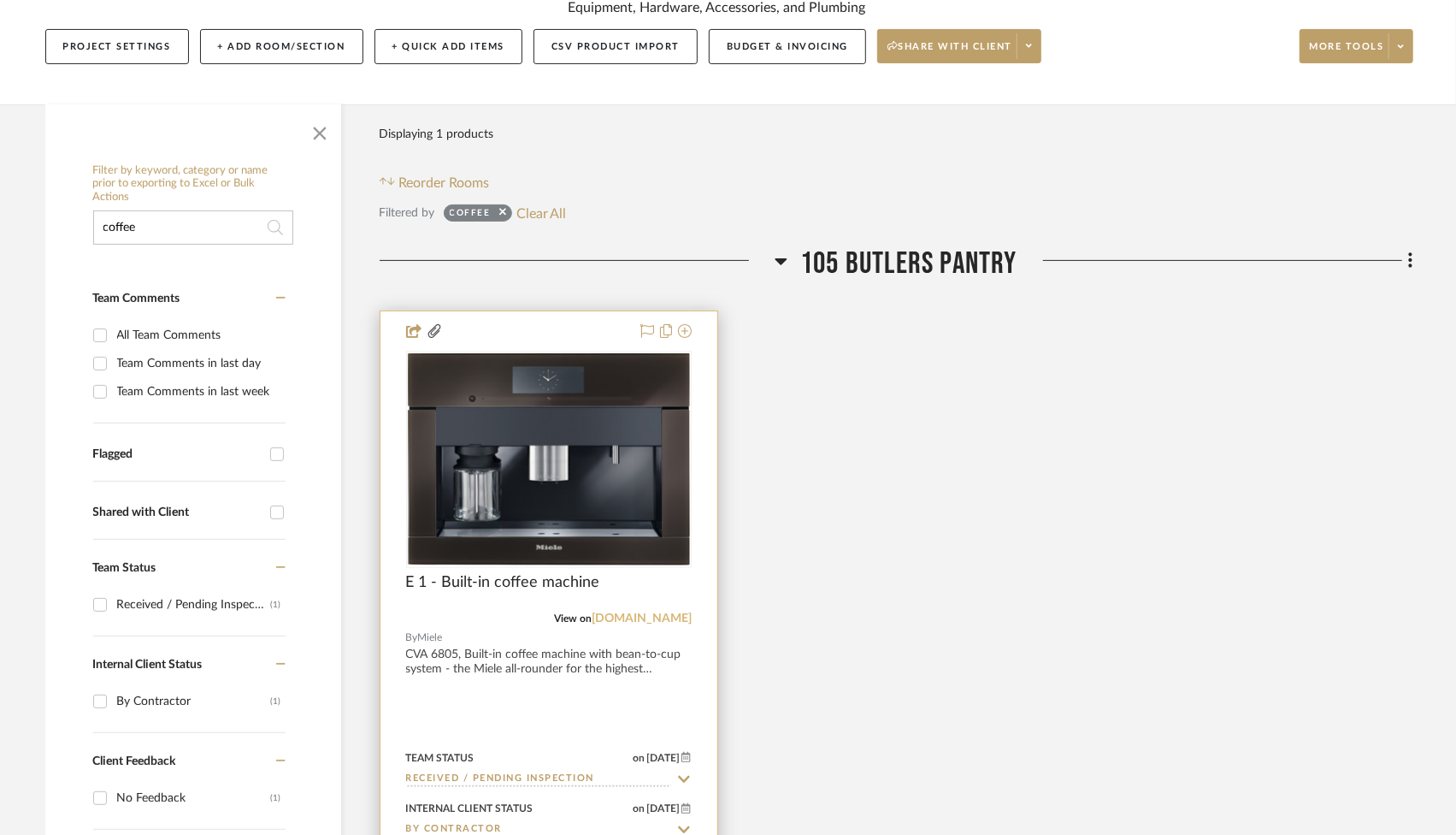
click at [679, 618] on link "[DOMAIN_NAME]" at bounding box center [642, 618] width 100 height 12
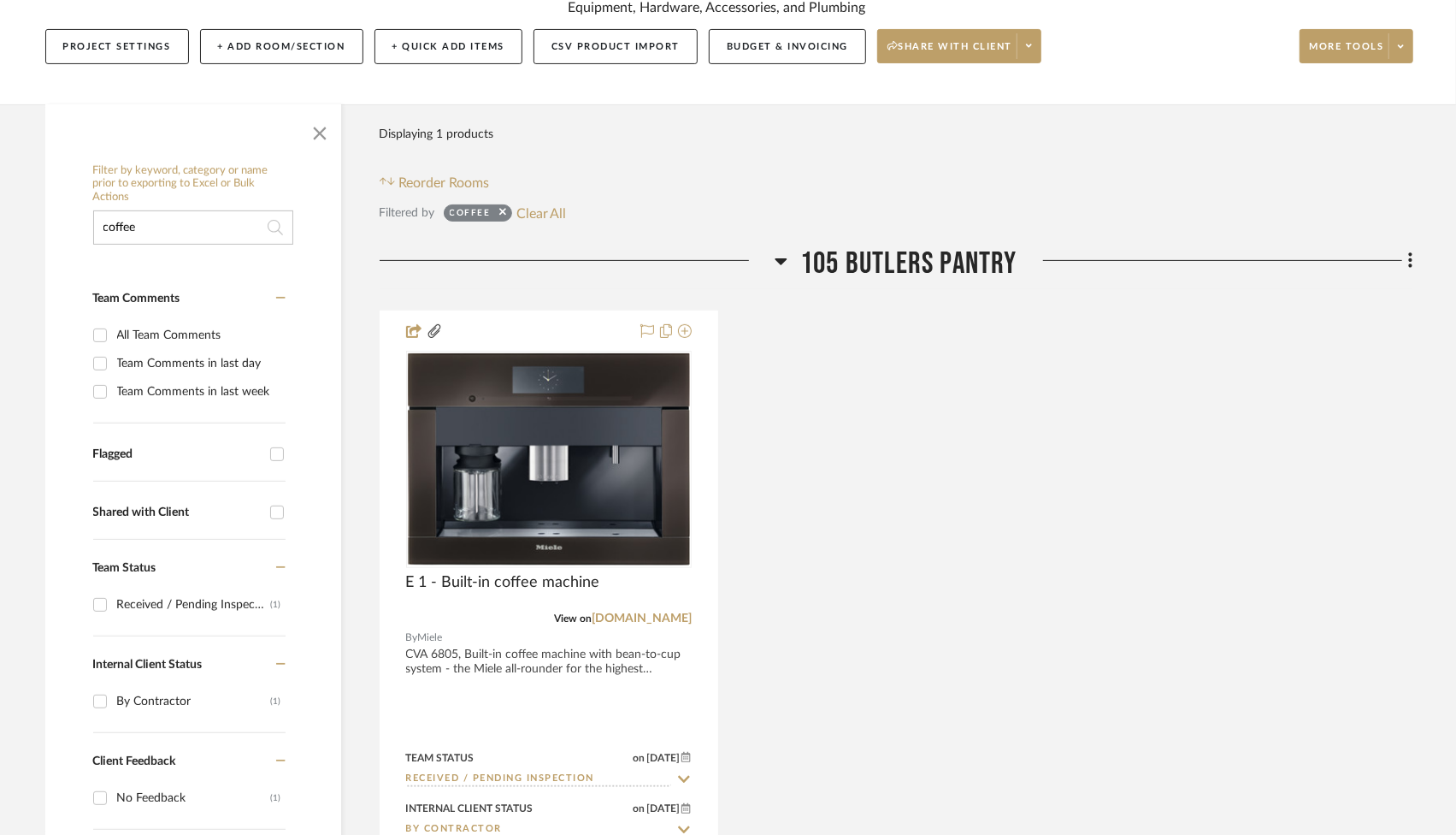
click at [180, 225] on input "coffee" at bounding box center [192, 227] width 200 height 34
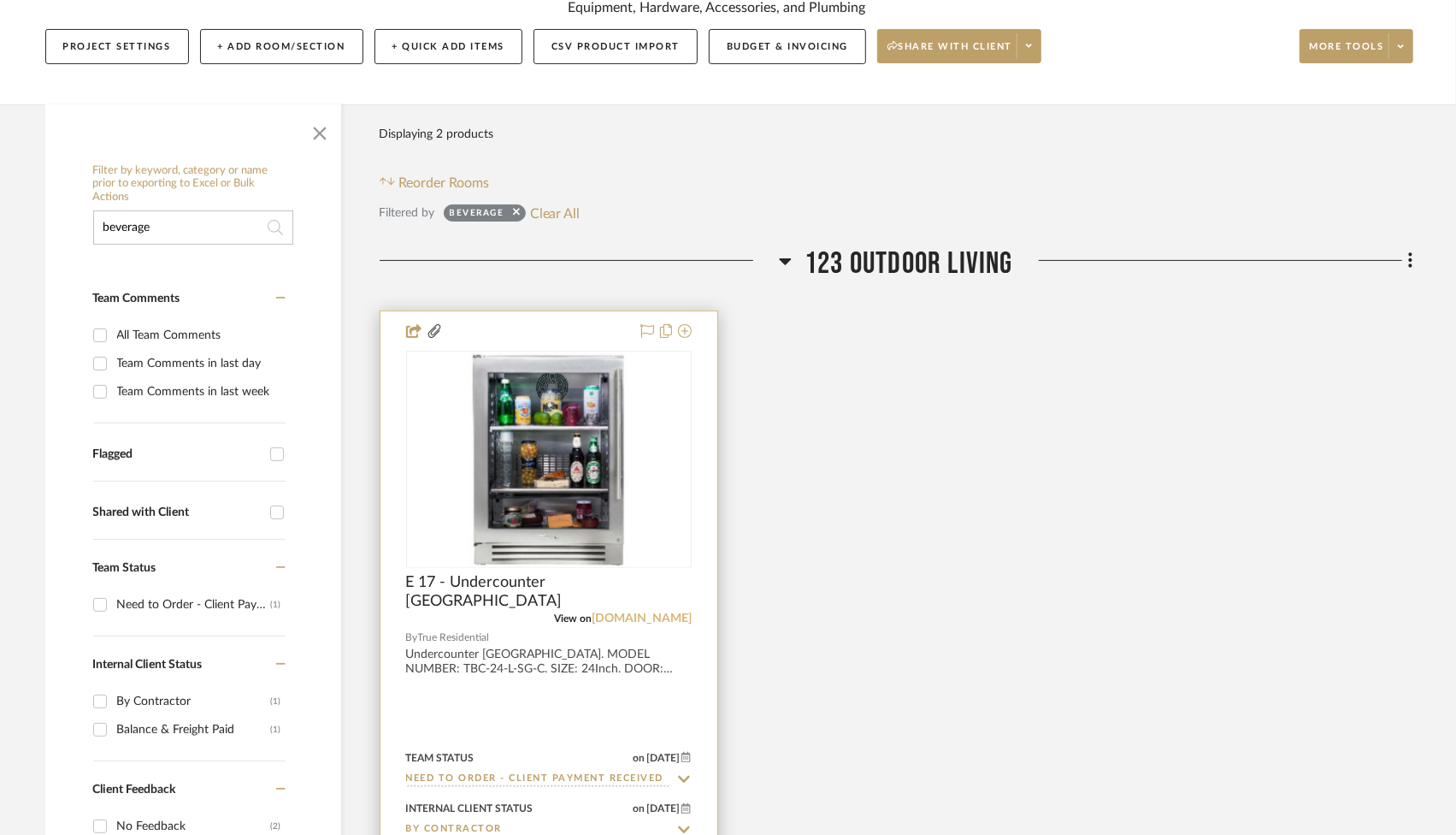
click at [644, 622] on link "[DOMAIN_NAME]" at bounding box center [642, 618] width 100 height 12
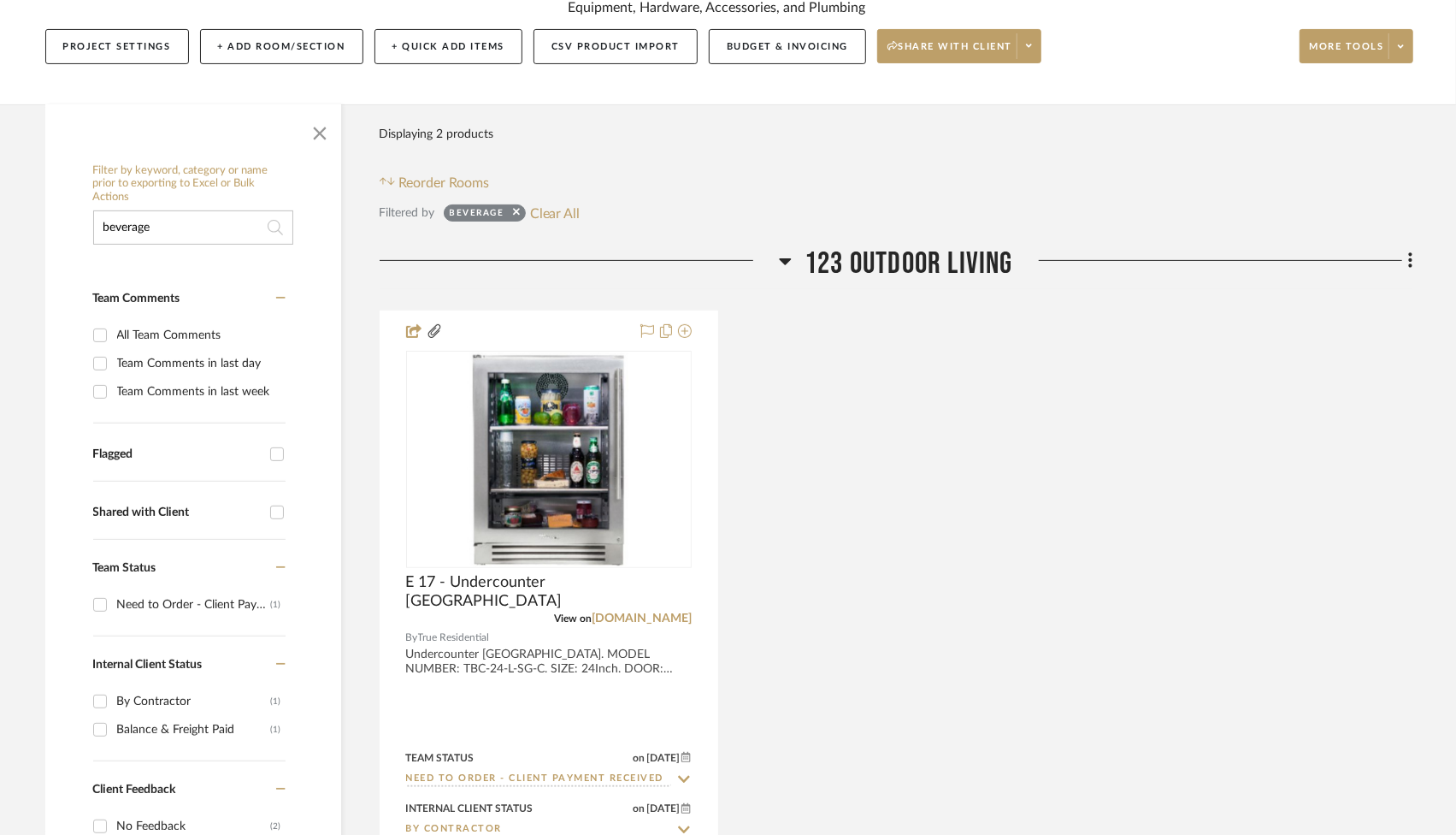
click at [197, 231] on input "beverage" at bounding box center [192, 227] width 200 height 34
type input "ice"
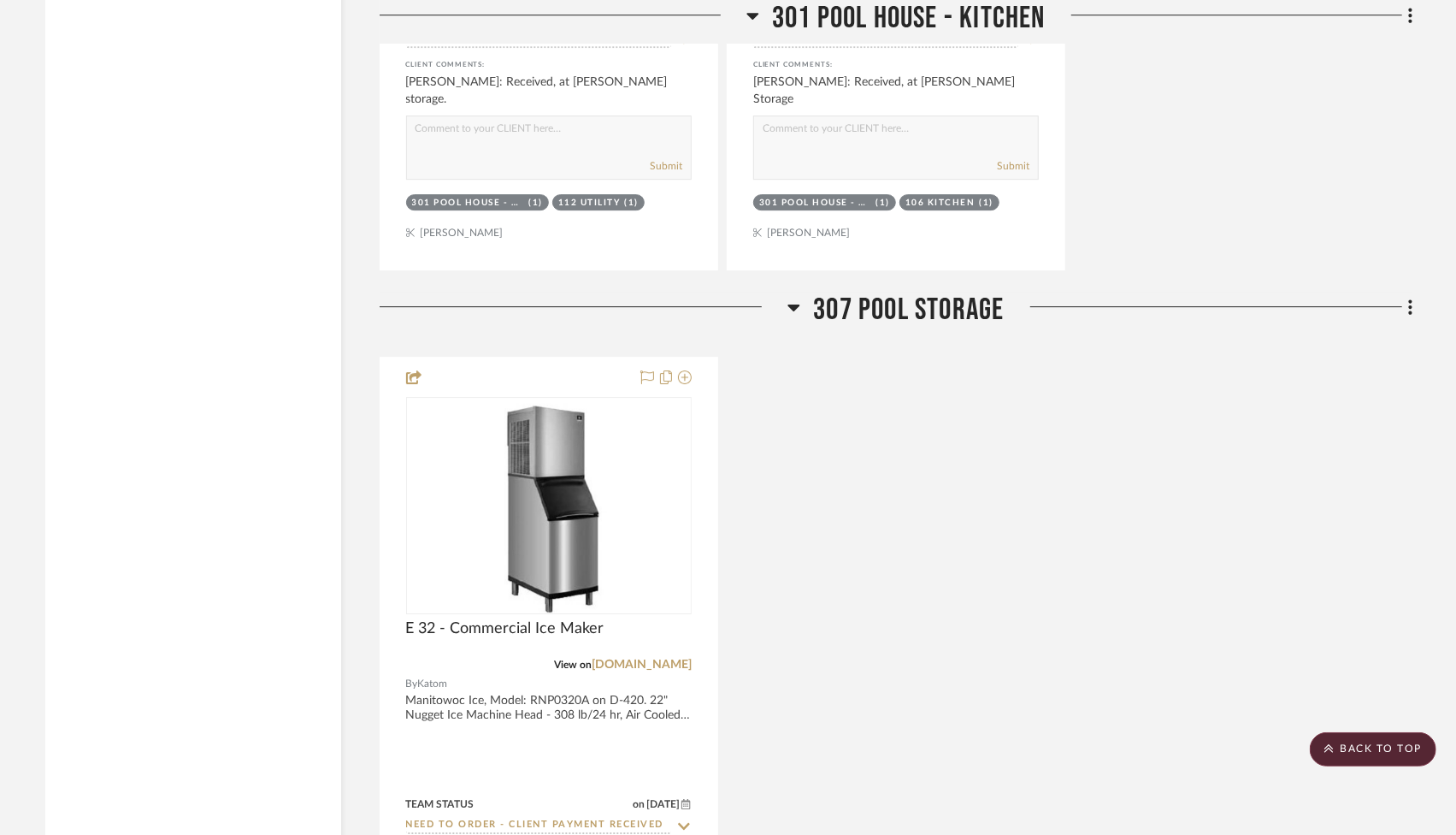
scroll to position [3578, 0]
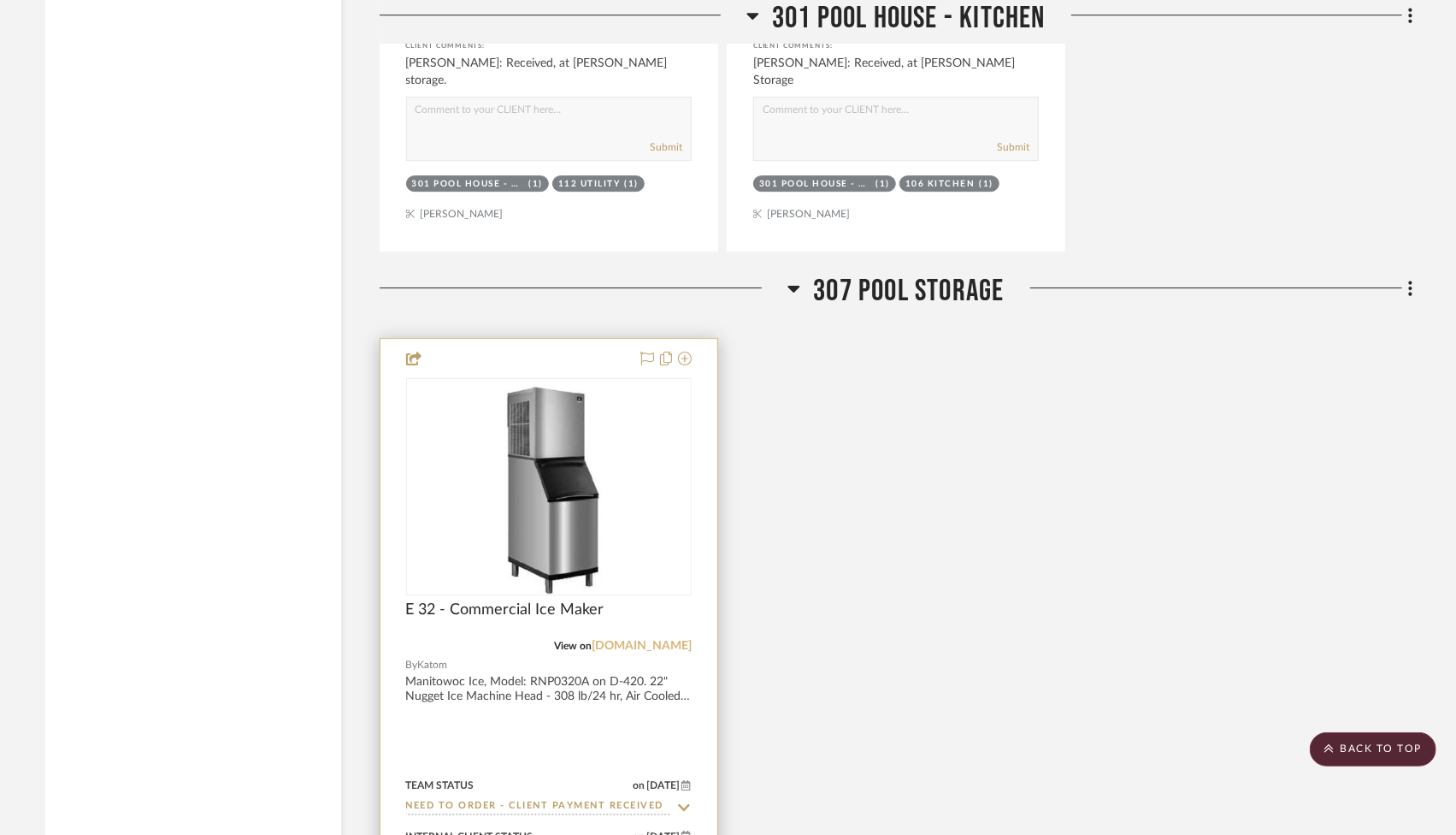
click at [643, 640] on link "[DOMAIN_NAME]" at bounding box center [642, 645] width 100 height 12
